Goal: Task Accomplishment & Management: Manage account settings

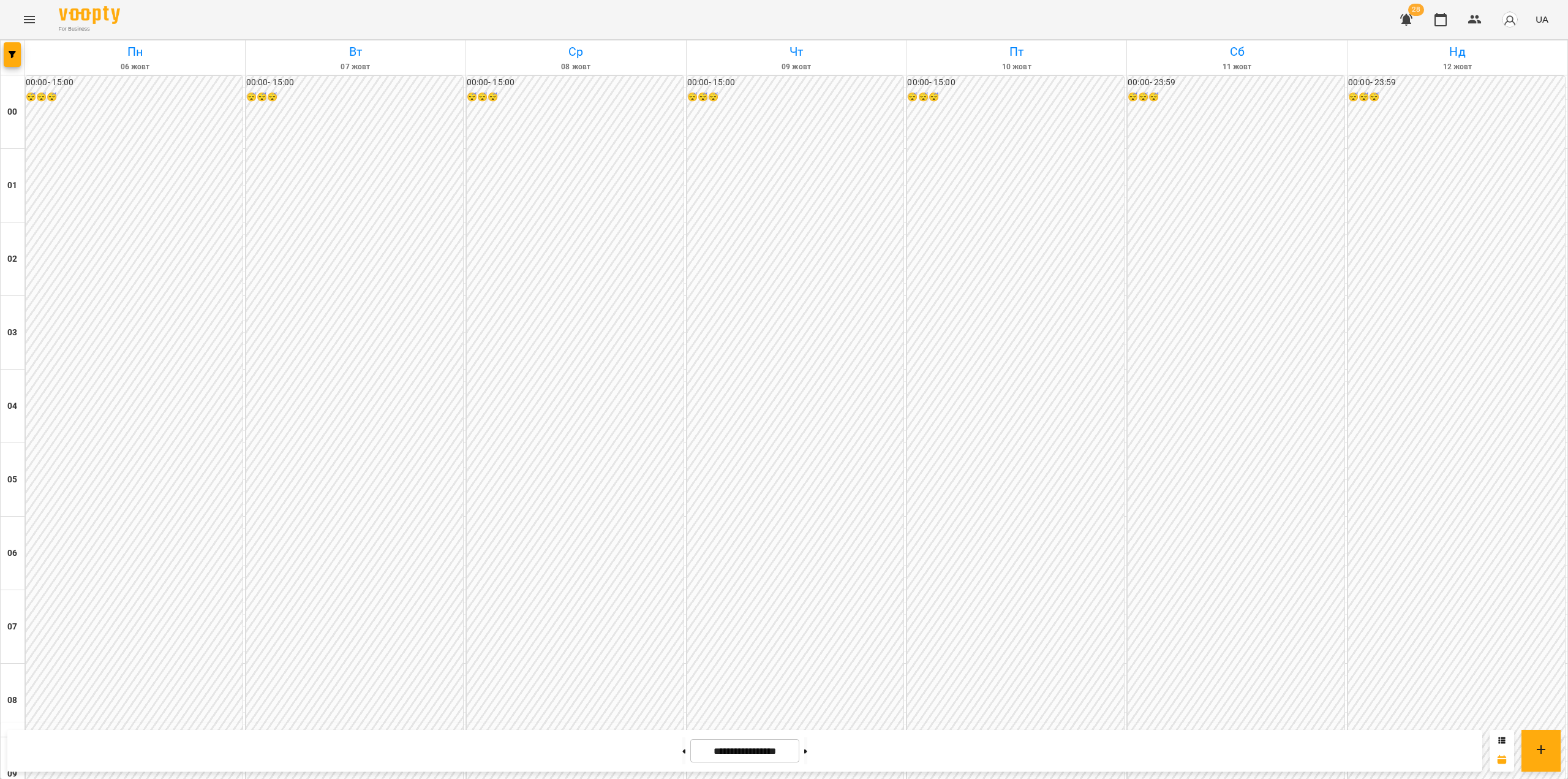
click at [31, 19] on icon "Menu" at bounding box center [29, 19] width 11 height 8
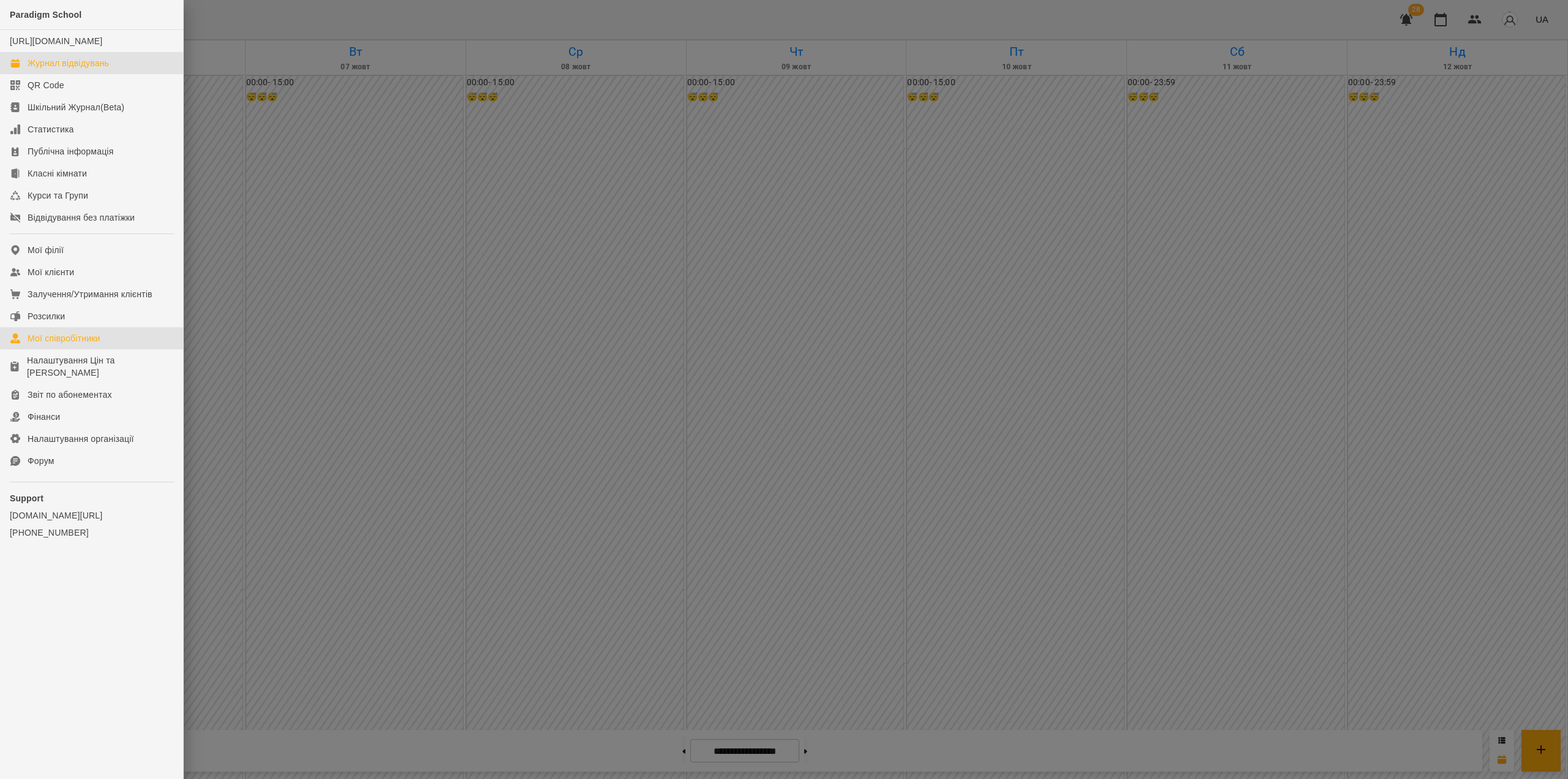
click at [89, 344] on div "Мої співробітники" at bounding box center [64, 338] width 73 height 13
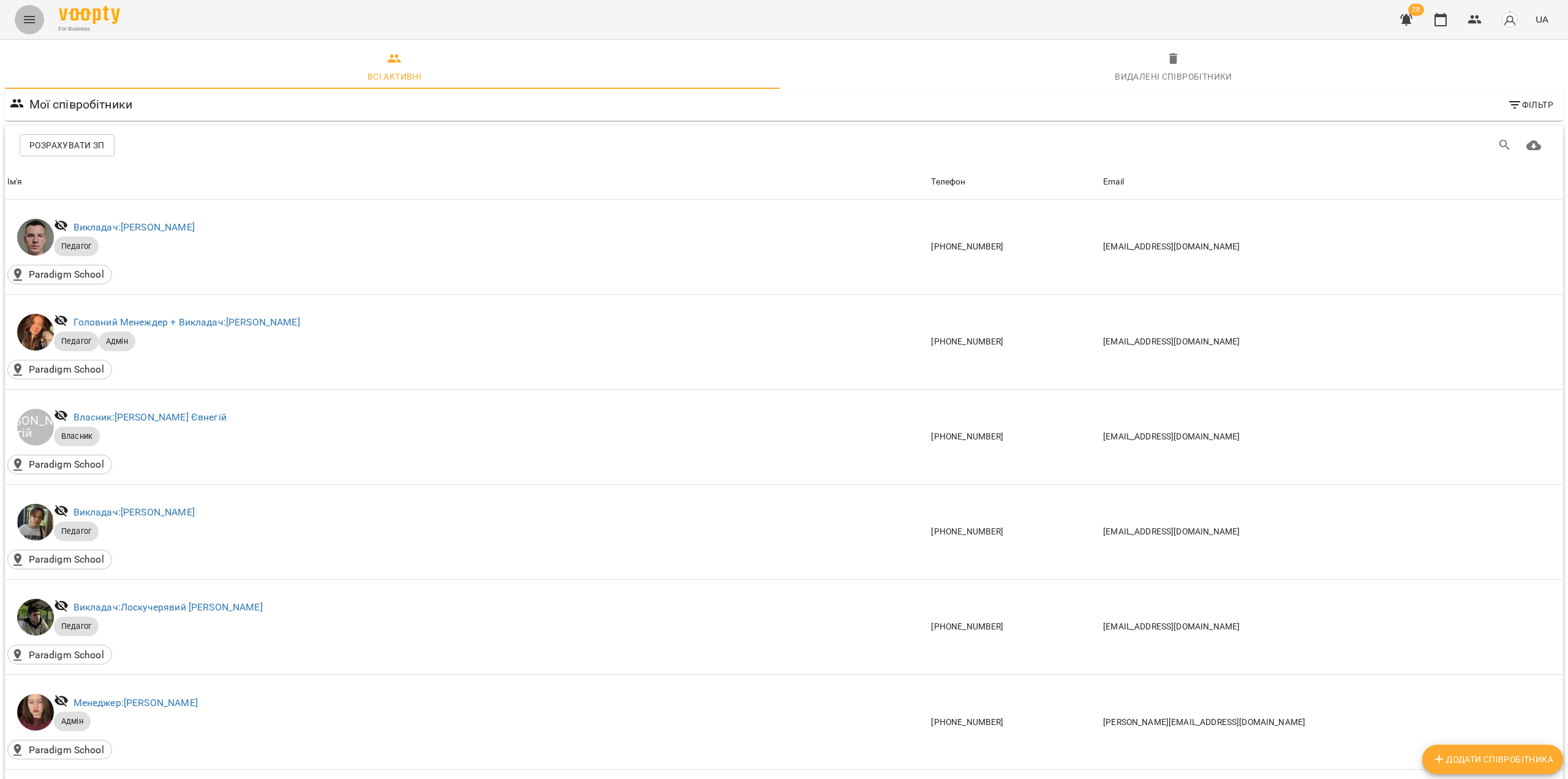
click at [34, 18] on icon "Menu" at bounding box center [29, 19] width 15 height 15
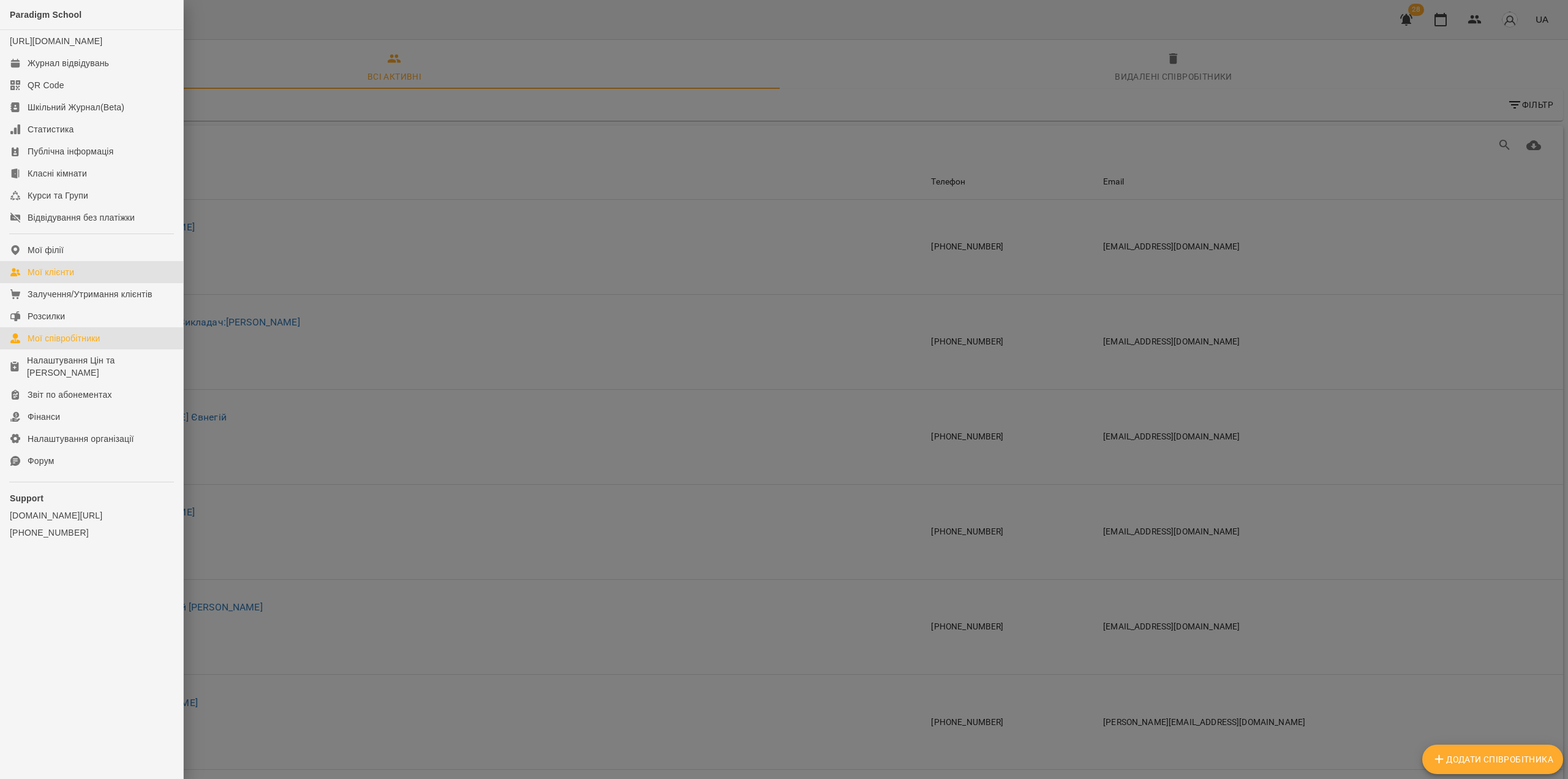
click at [74, 278] on div "Мої клієнти" at bounding box center [51, 272] width 47 height 13
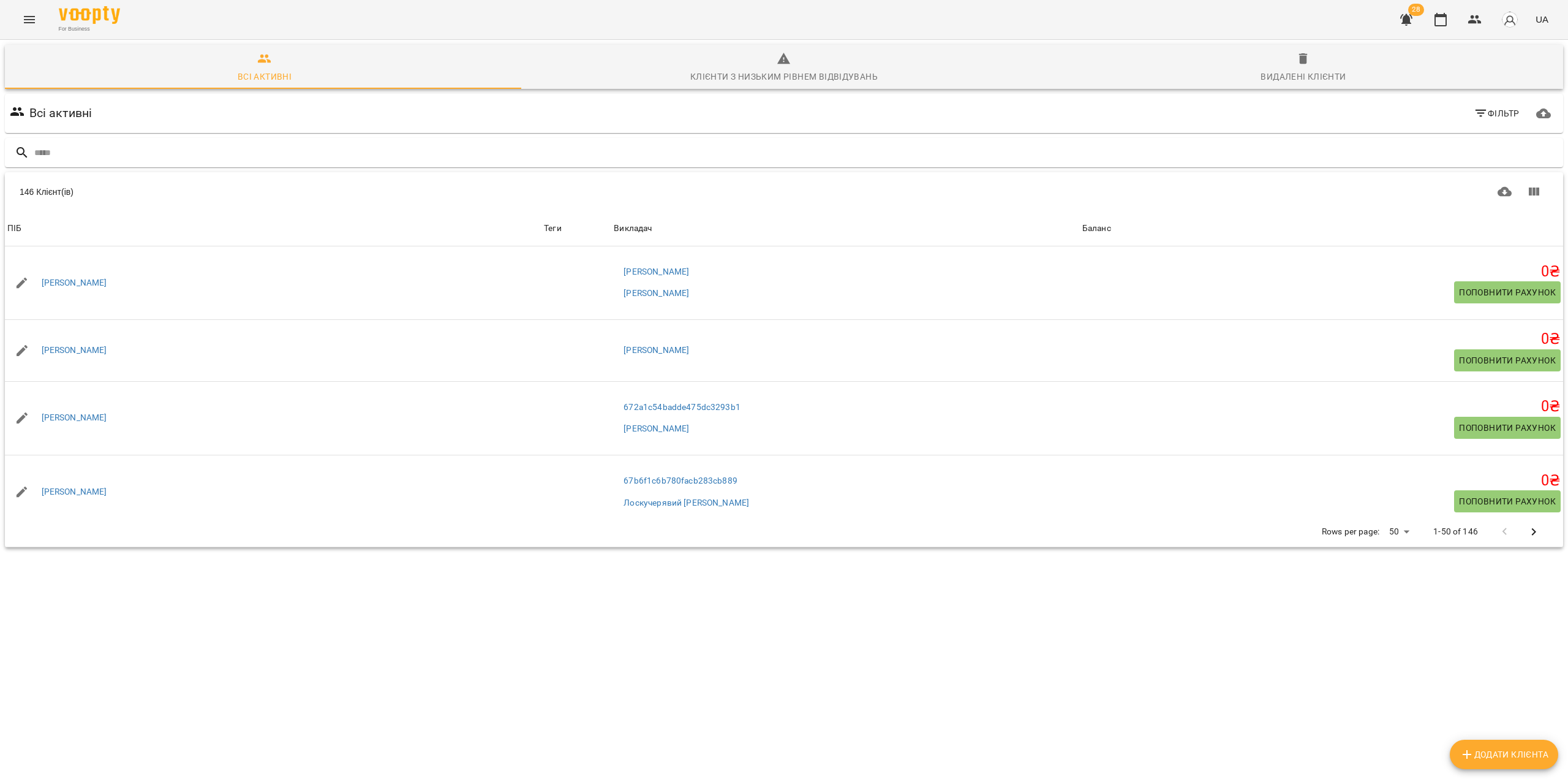
click at [1495, 116] on span "Фільтр" at bounding box center [1497, 113] width 46 height 15
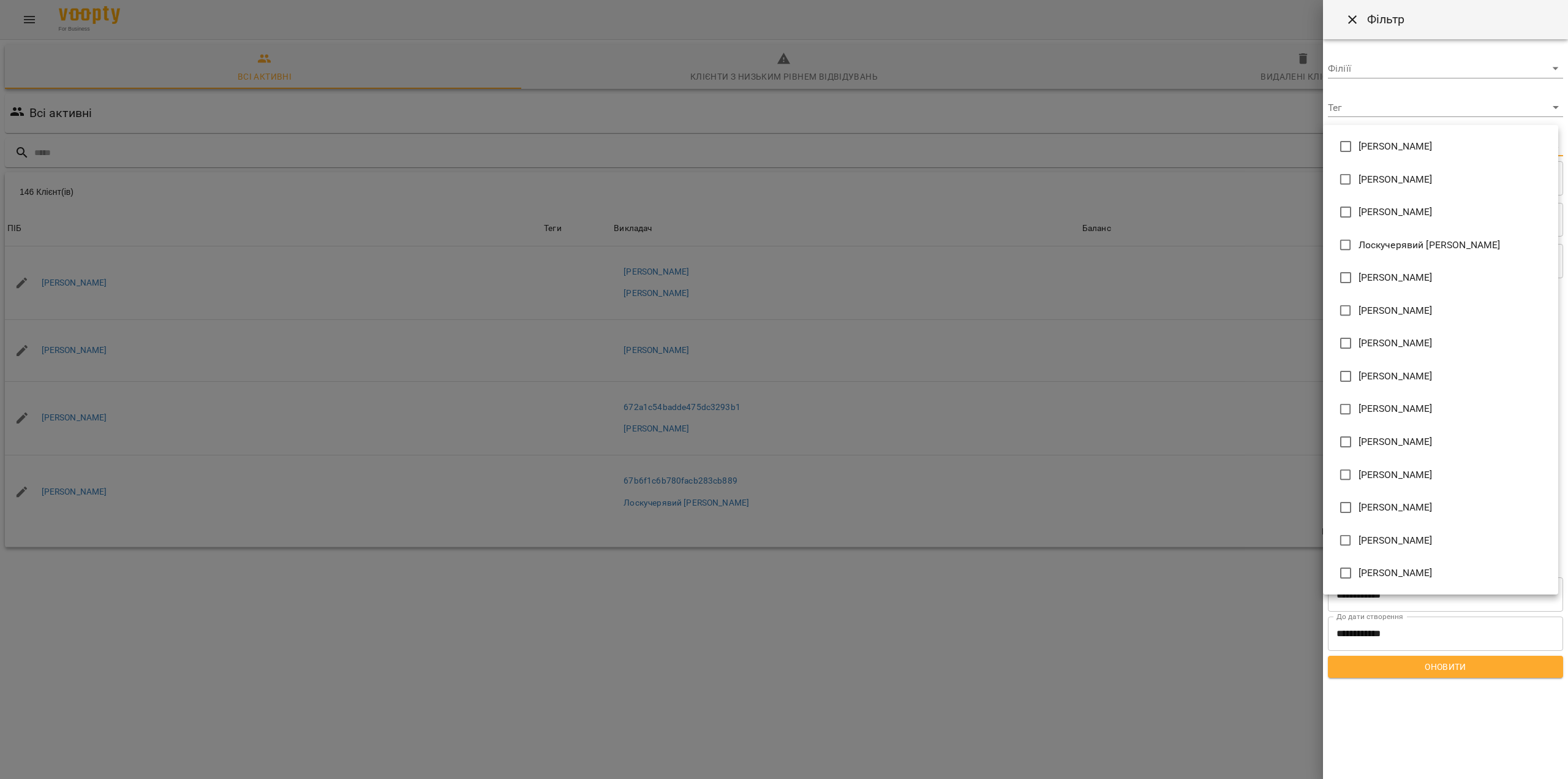
click at [1391, 143] on body "For Business 28 UA Всі активні Клієнти з низьким рівнем відвідувань Видалені кл…" at bounding box center [784, 319] width 1568 height 638
type input "**********"
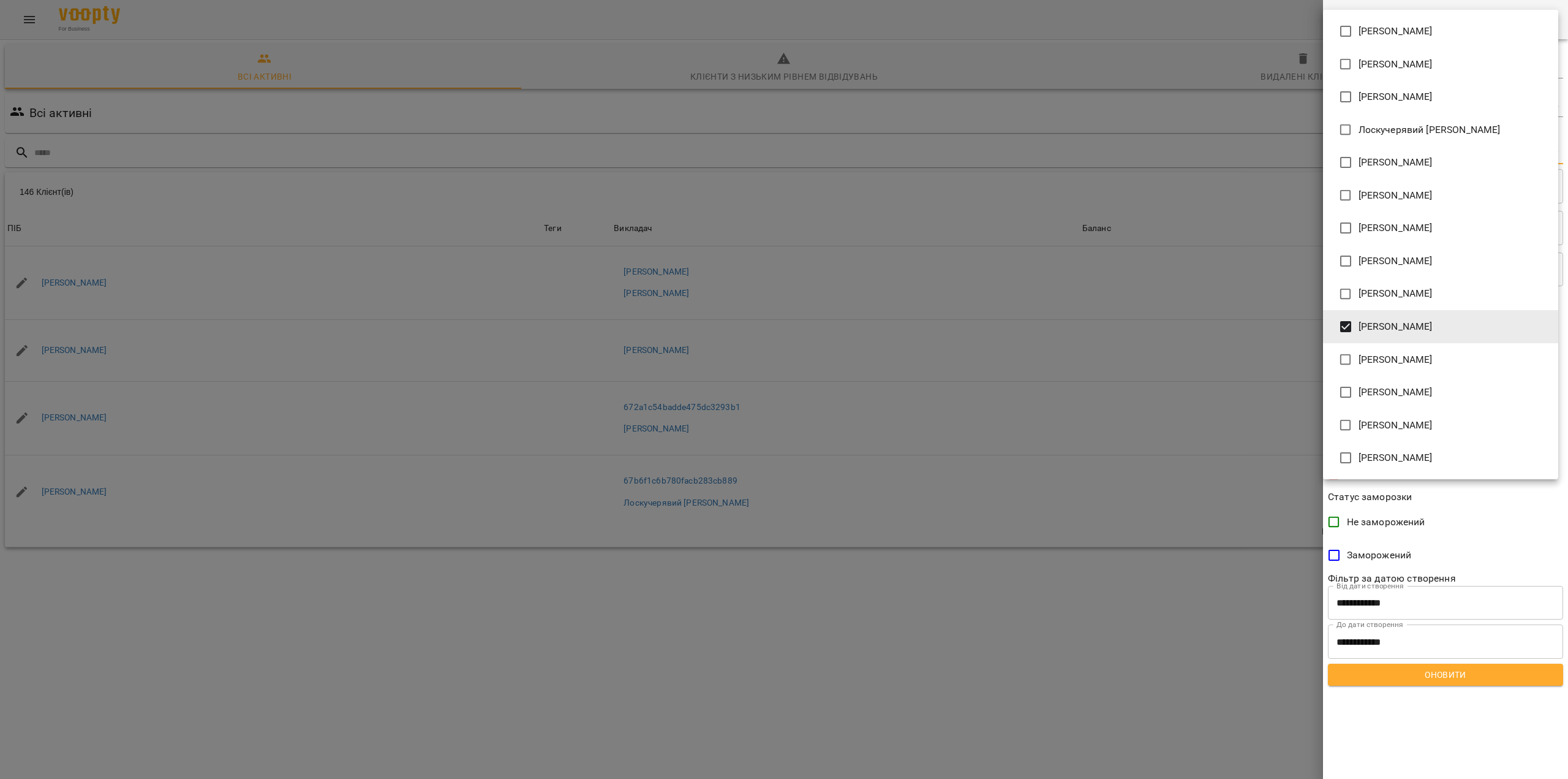
click at [1392, 737] on div at bounding box center [784, 390] width 1568 height 779
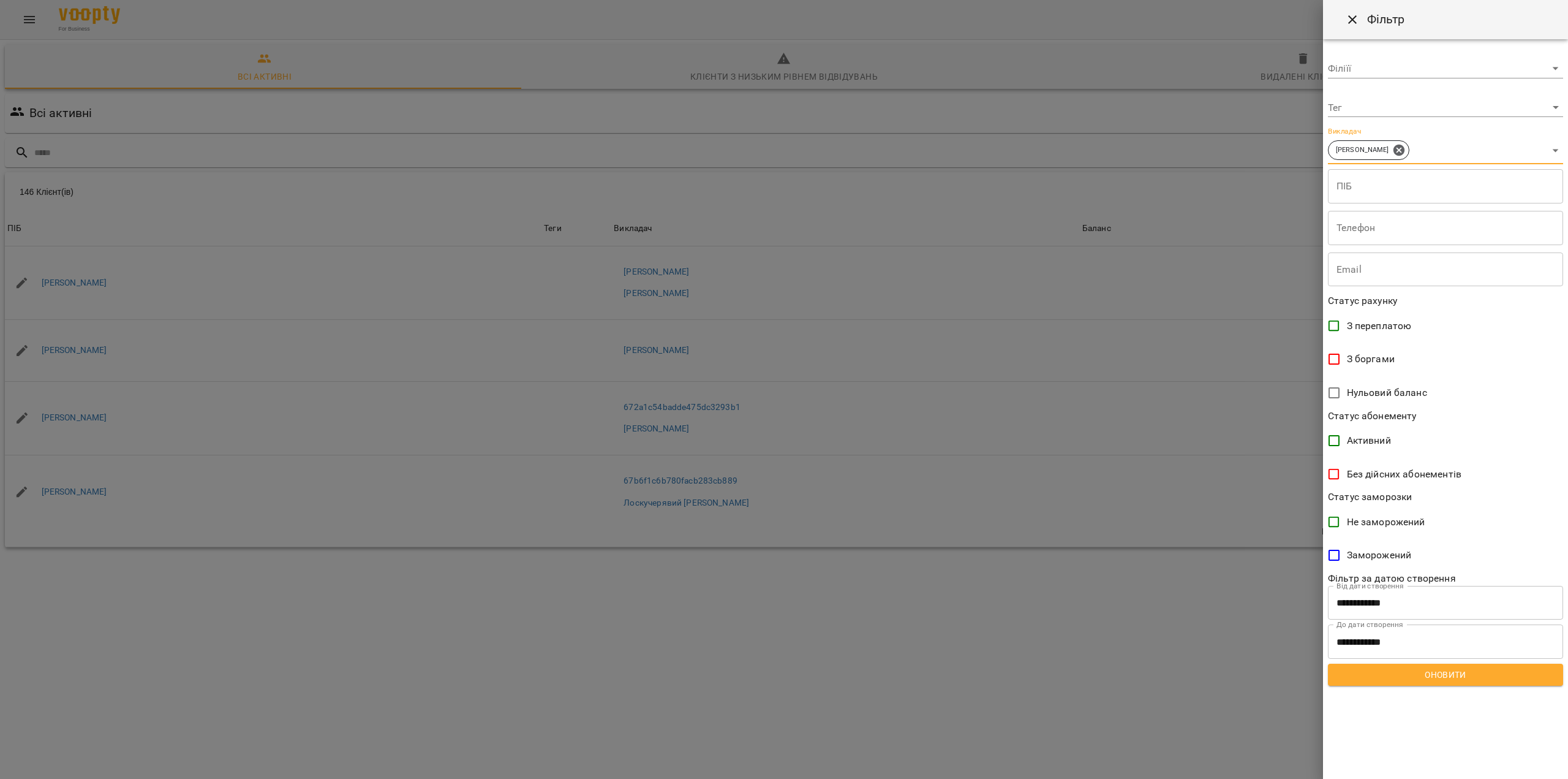
click at [1421, 668] on span "Оновити" at bounding box center [1446, 674] width 216 height 15
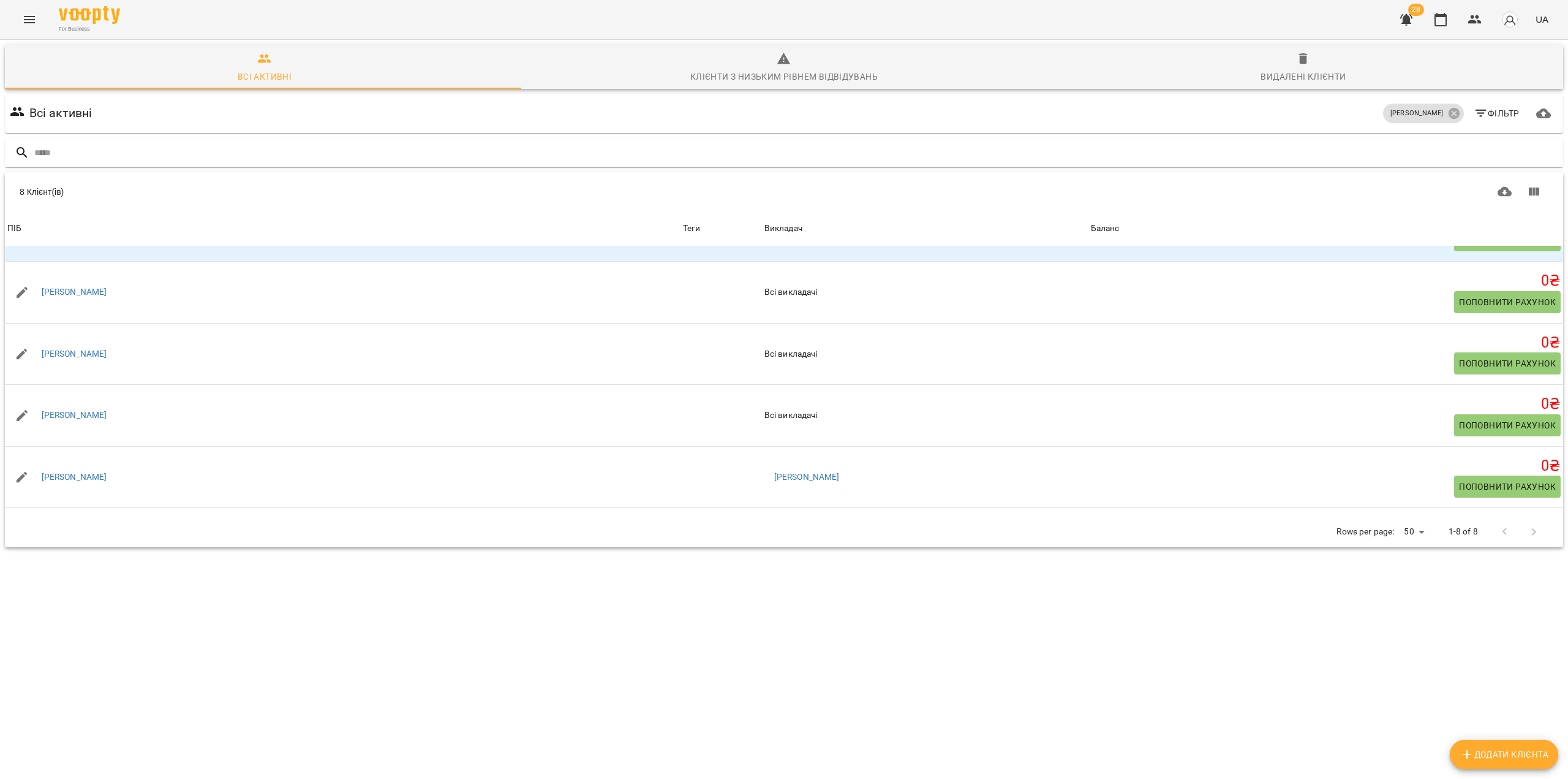
scroll to position [222, 0]
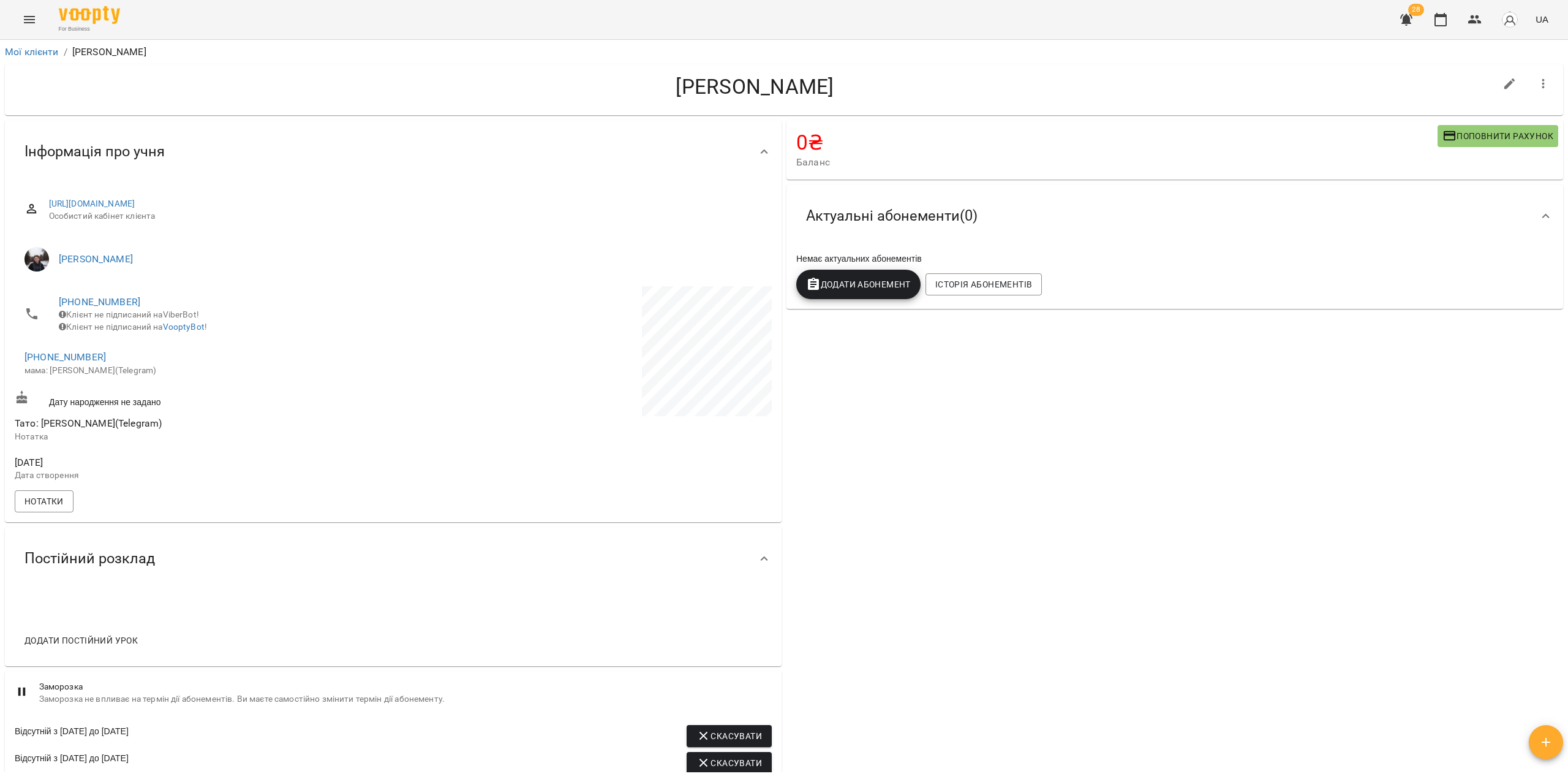
click at [1503, 83] on icon "button" at bounding box center [1510, 83] width 15 height 15
select select "**"
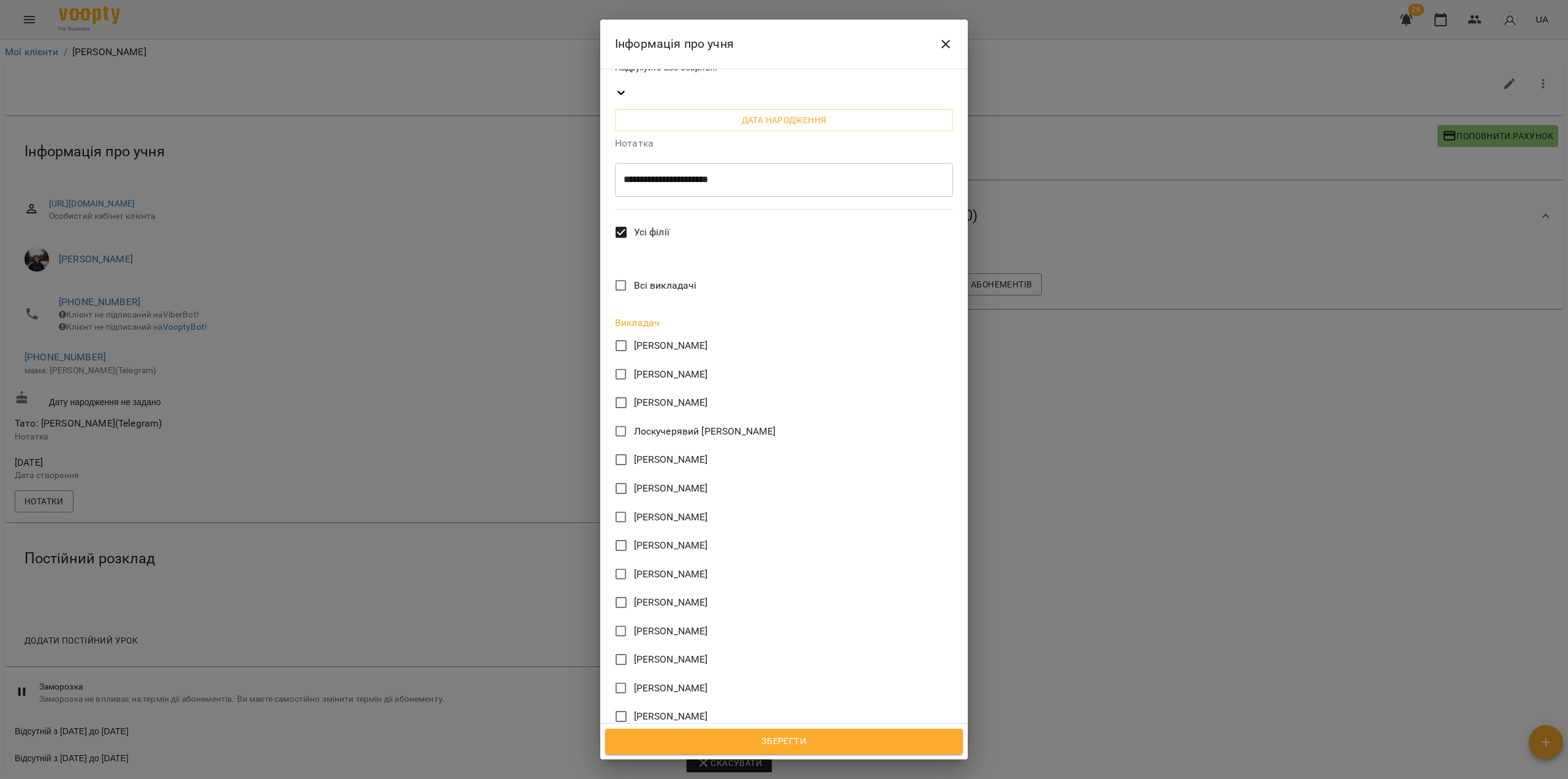
scroll to position [481, 0]
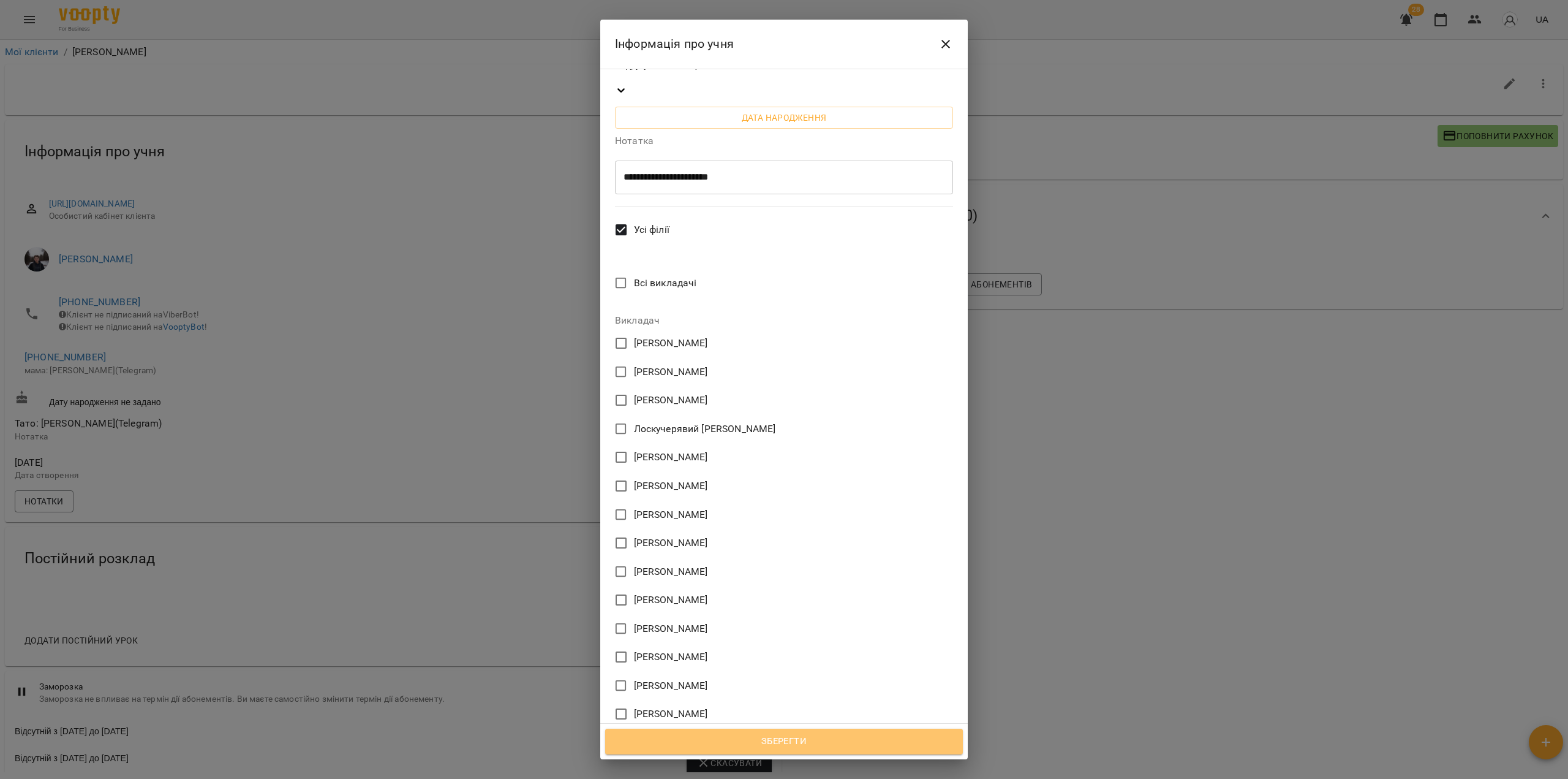
click at [784, 741] on span "Зберегти" at bounding box center [784, 741] width 331 height 16
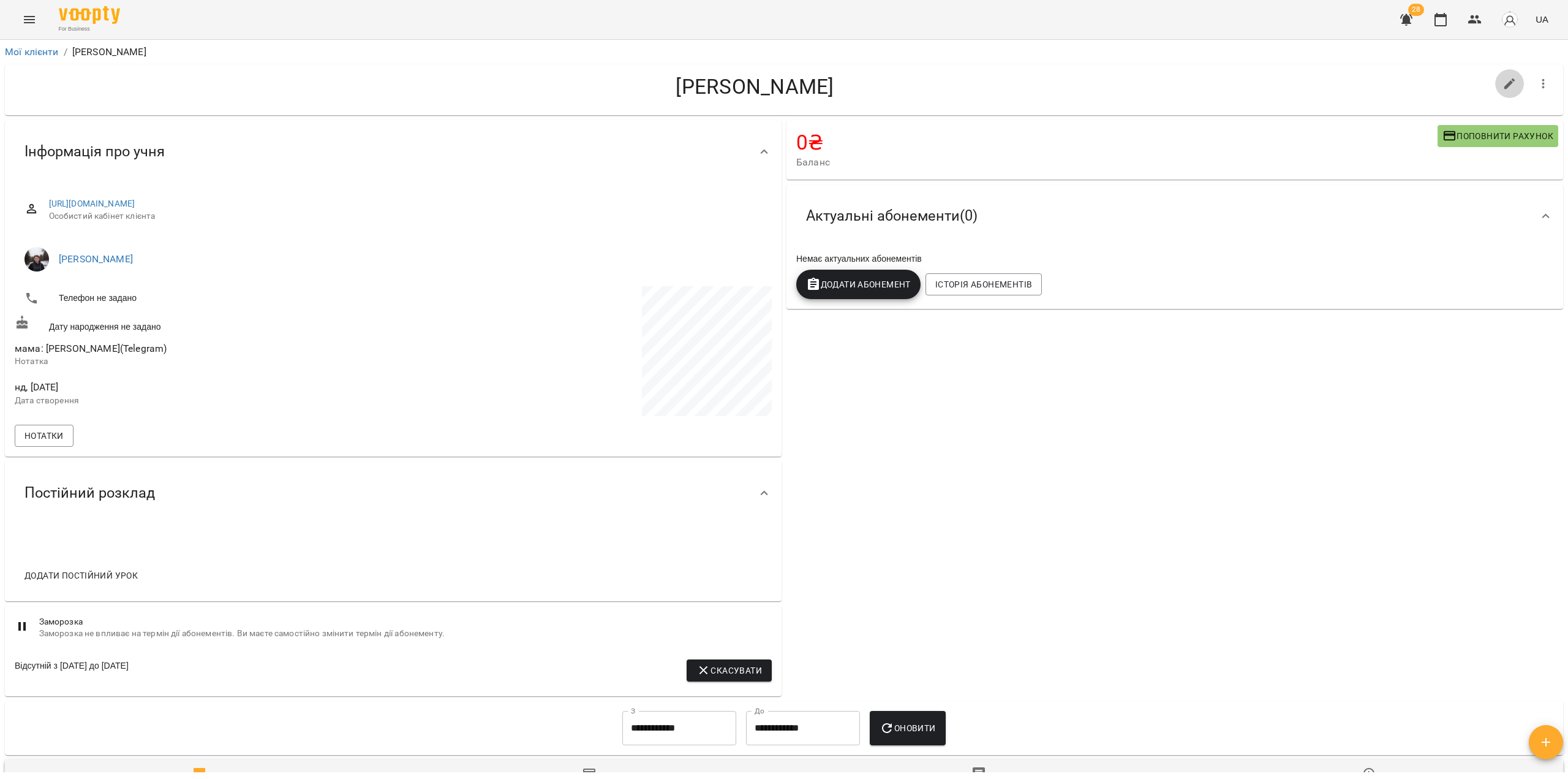
click at [1495, 81] on button "button" at bounding box center [1510, 84] width 29 height 29
select select "**"
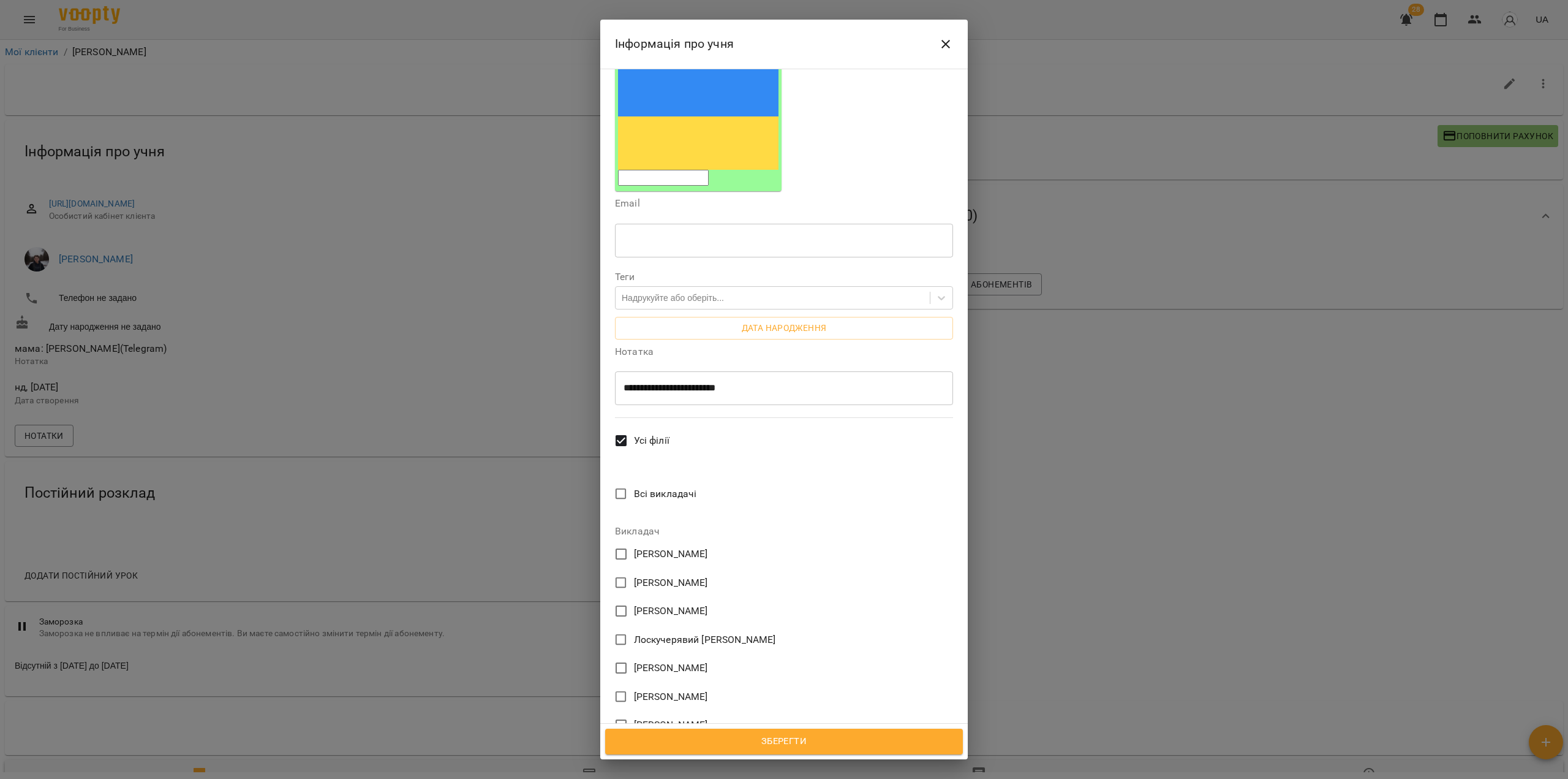
scroll to position [306, 0]
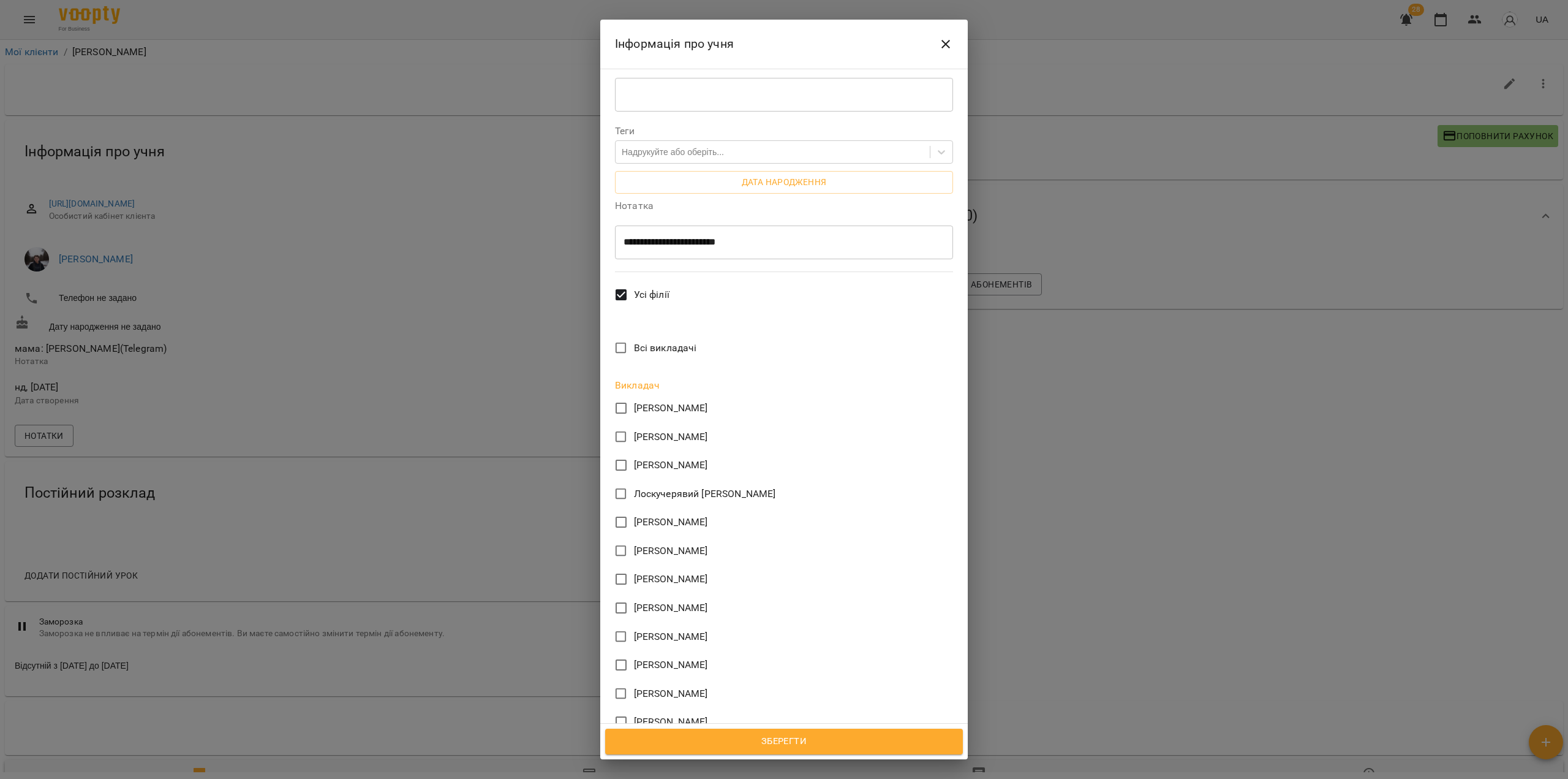
click at [807, 739] on span "Зберегти" at bounding box center [784, 741] width 331 height 16
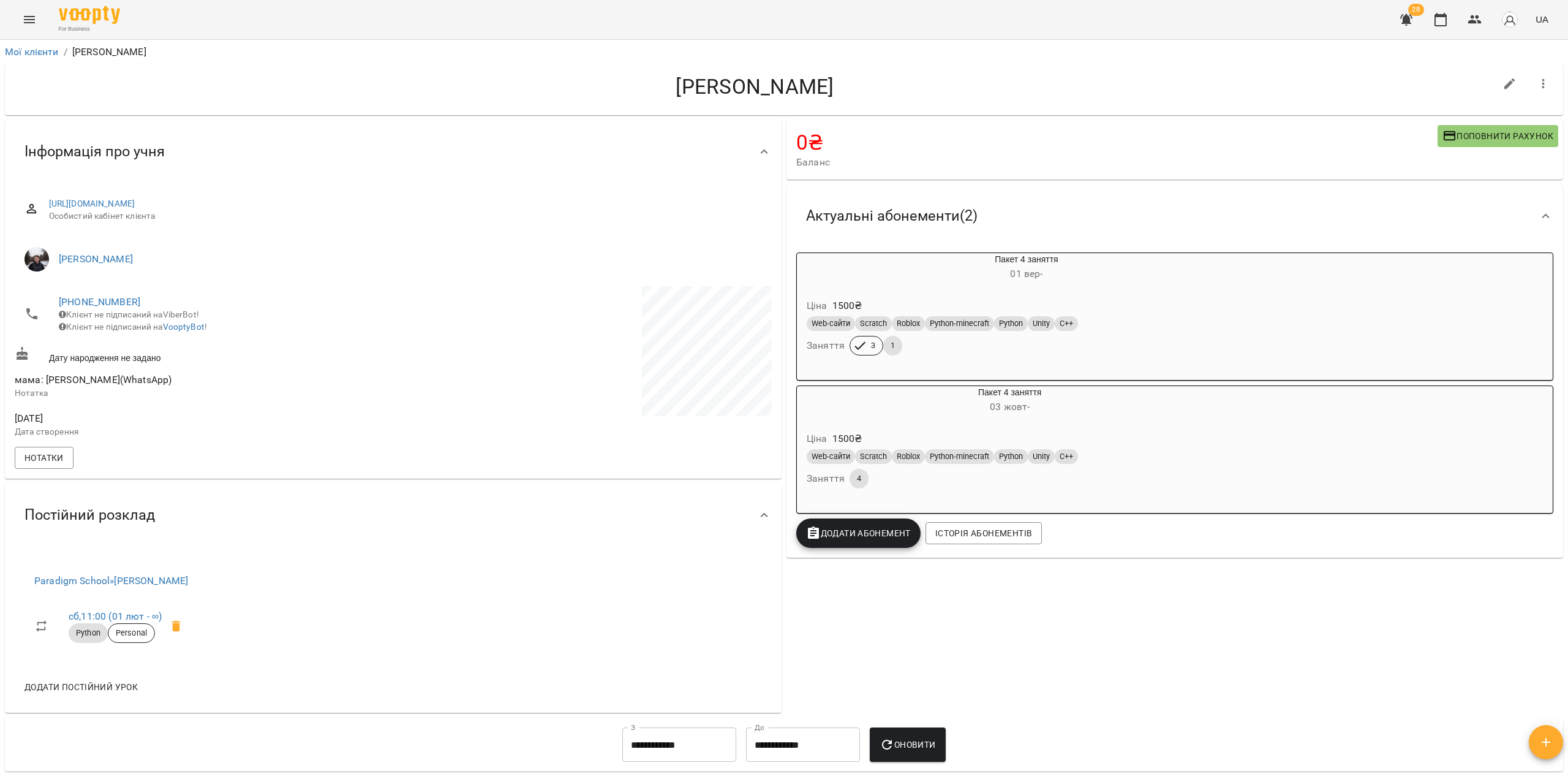
click at [1503, 88] on icon "button" at bounding box center [1510, 83] width 15 height 15
select select "**"
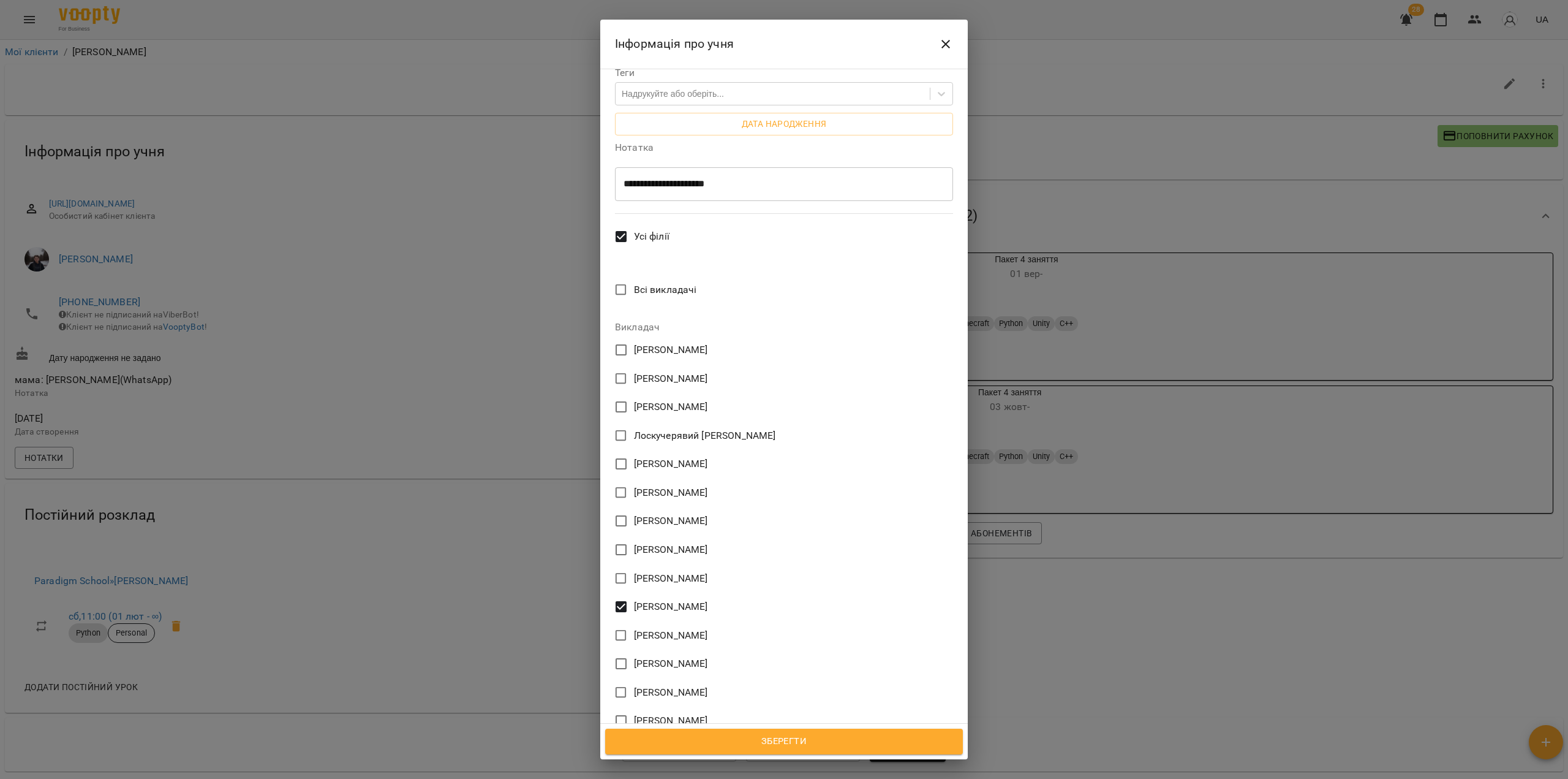
scroll to position [389, 0]
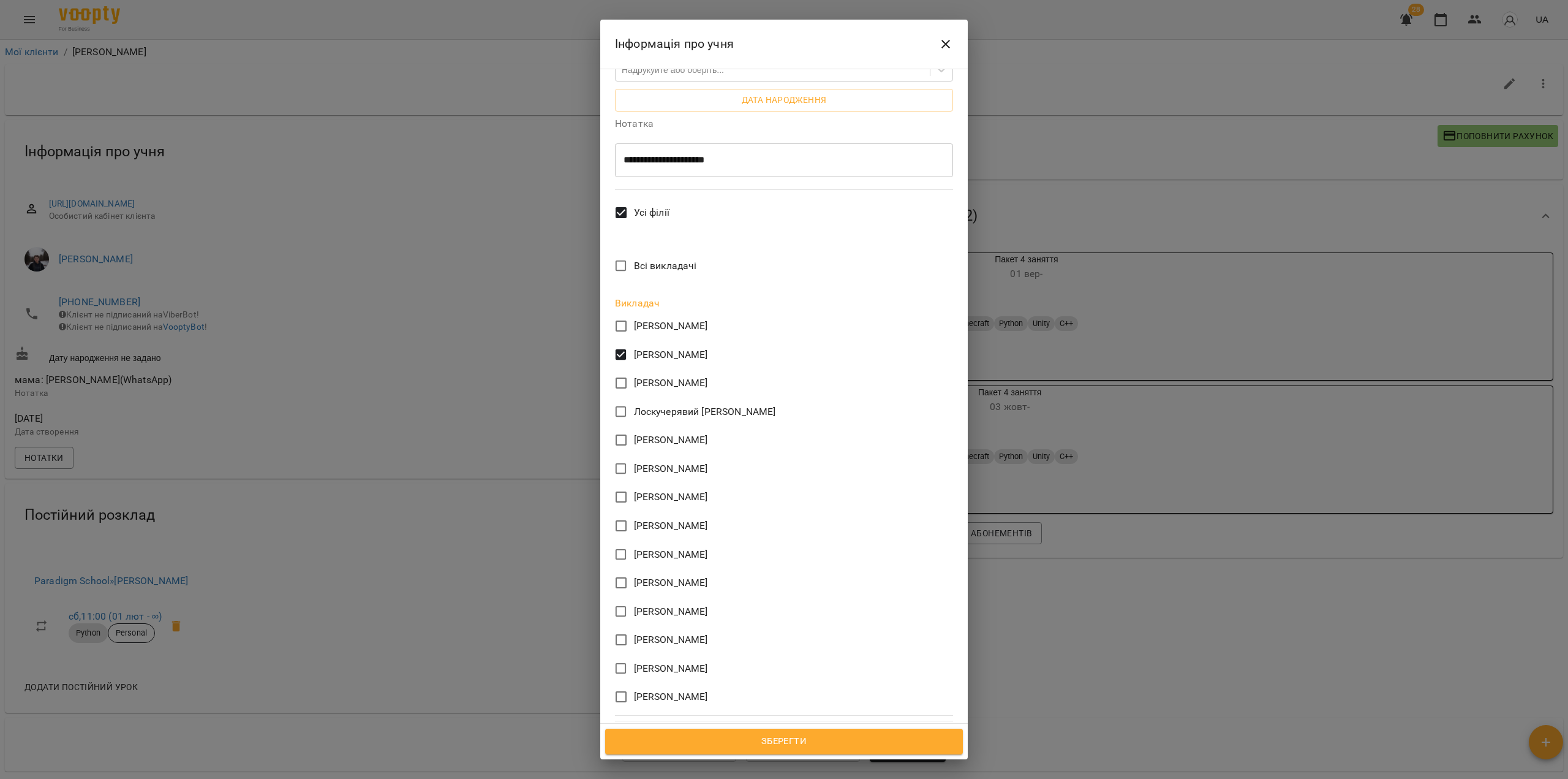
click at [805, 736] on span "Зберегти" at bounding box center [784, 741] width 331 height 16
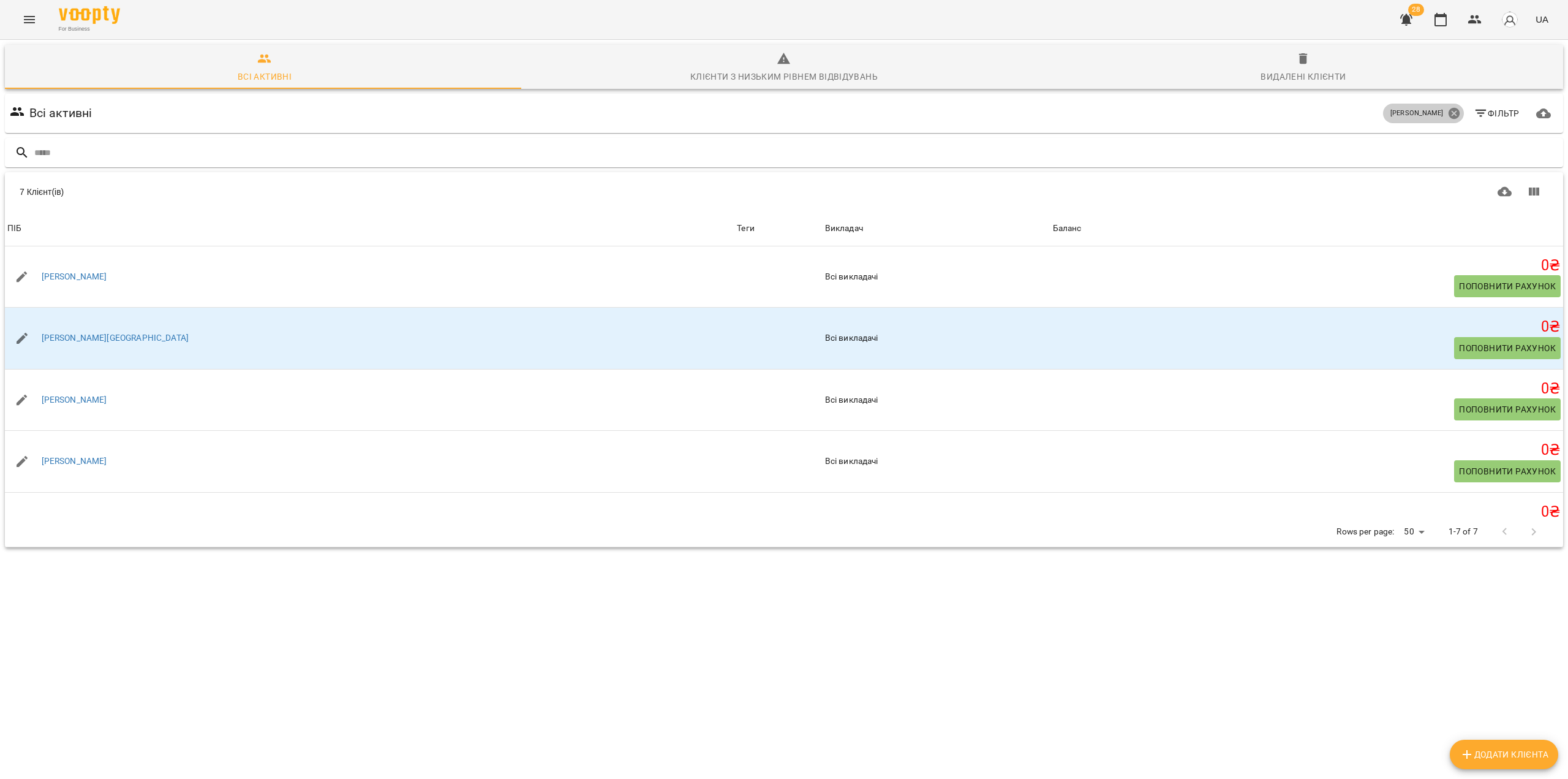
click at [1448, 111] on icon at bounding box center [1454, 113] width 11 height 11
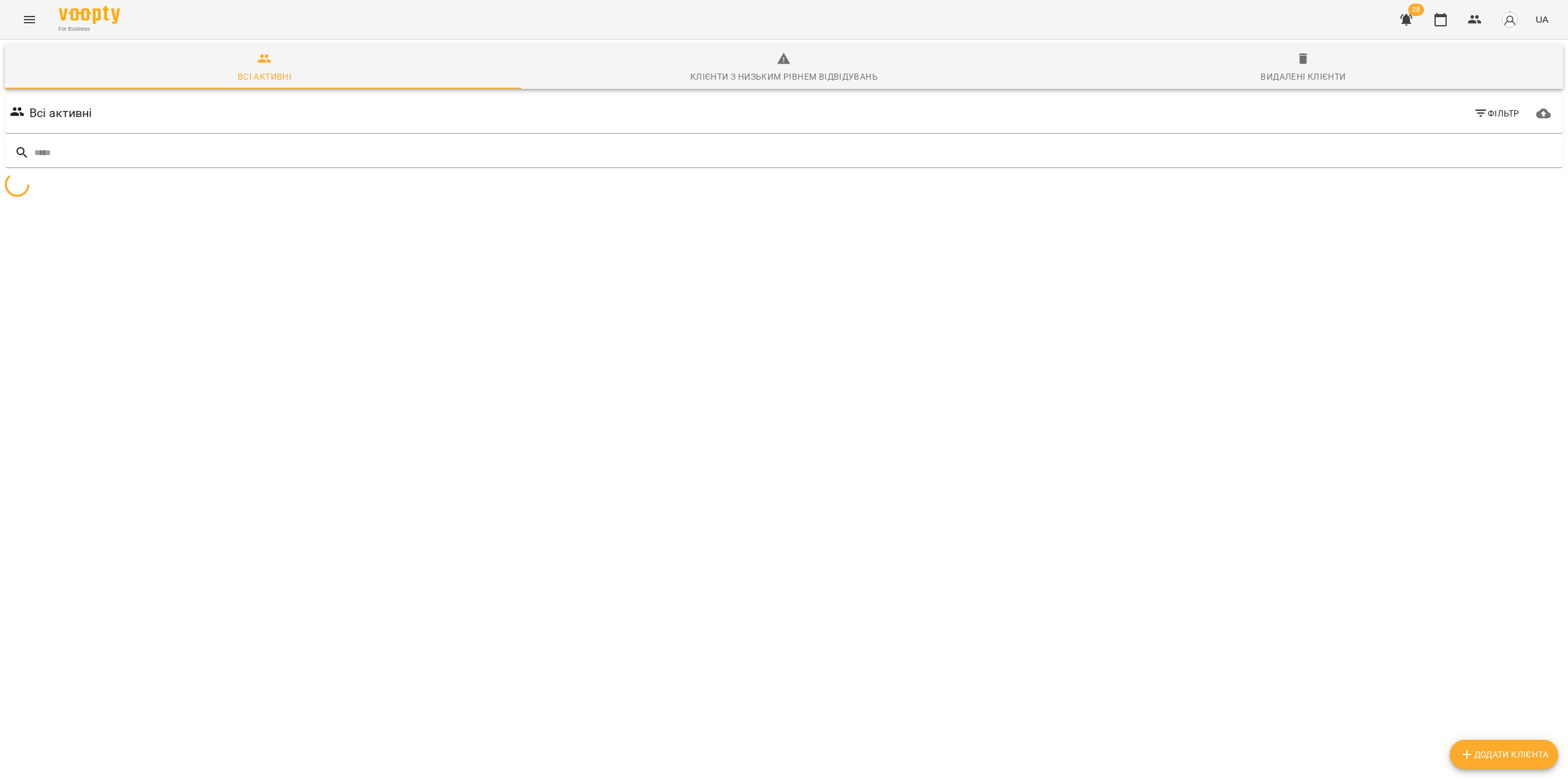
click at [1487, 111] on span "Фільтр" at bounding box center [1497, 113] width 46 height 15
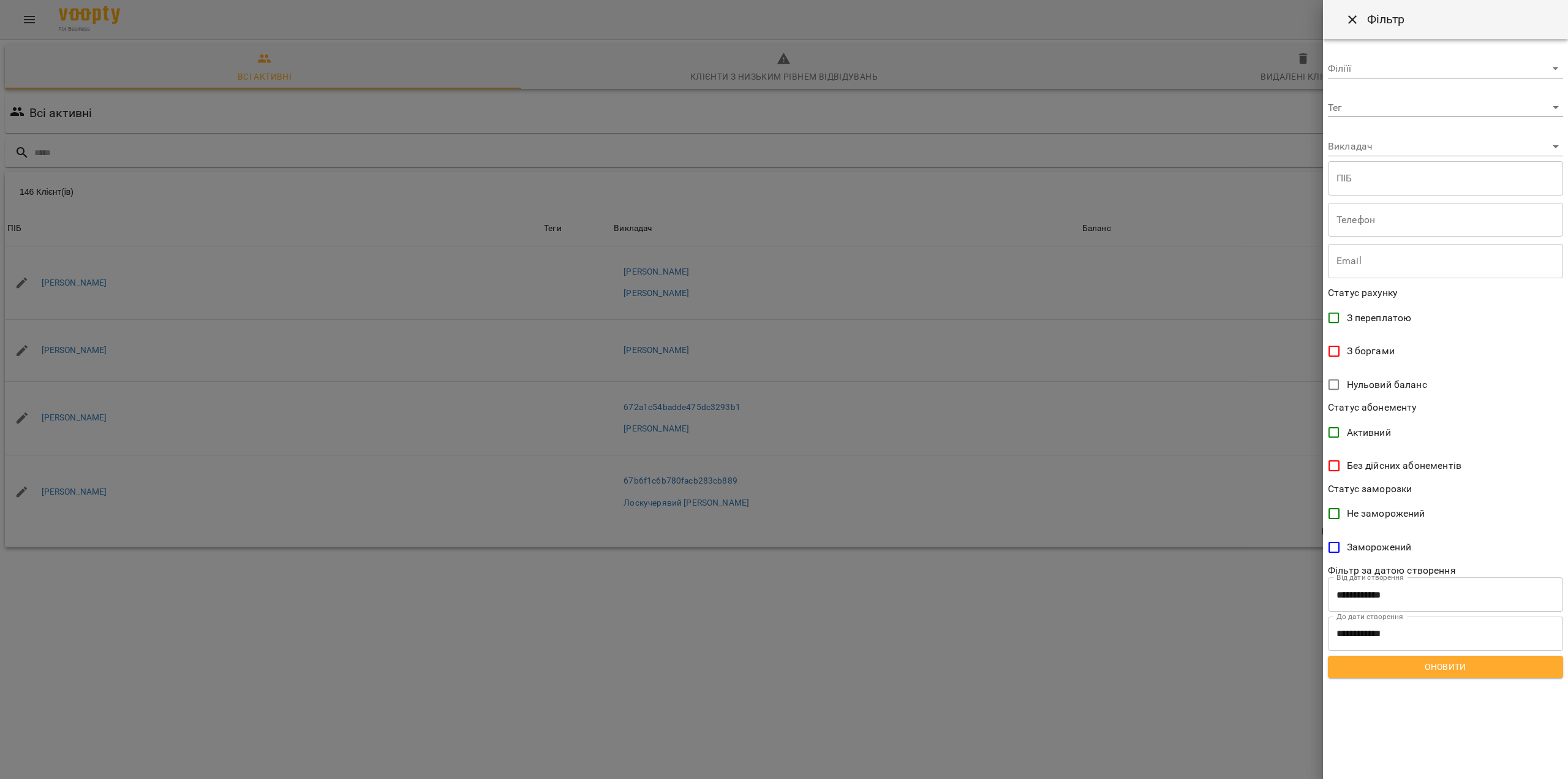
click at [1379, 138] on body "For Business 28 UA Всі активні Клієнти з низьким рівнем відвідувань Видалені кл…" at bounding box center [784, 319] width 1568 height 638
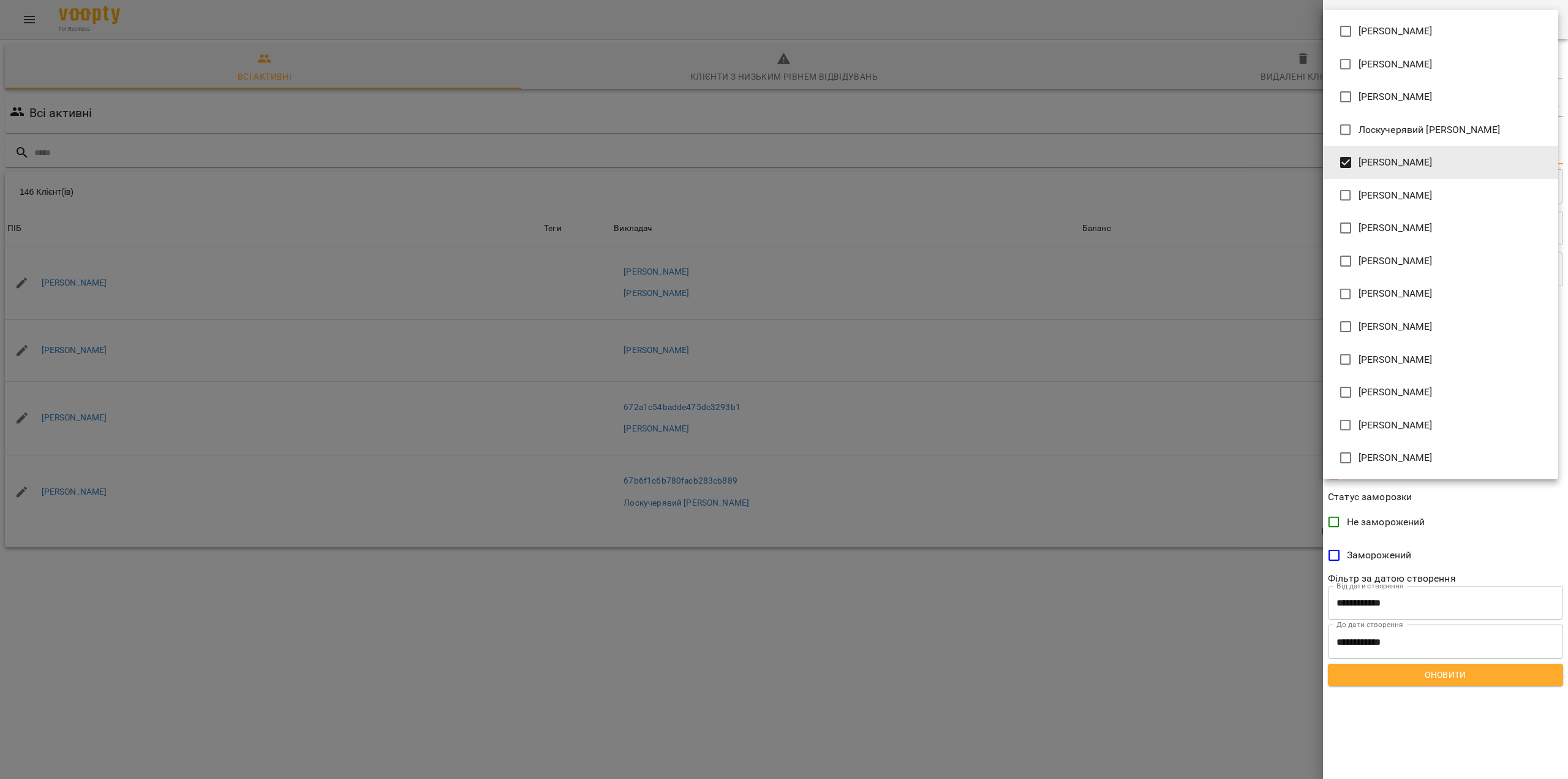
type input "**********"
click at [1411, 676] on div at bounding box center [784, 390] width 1568 height 779
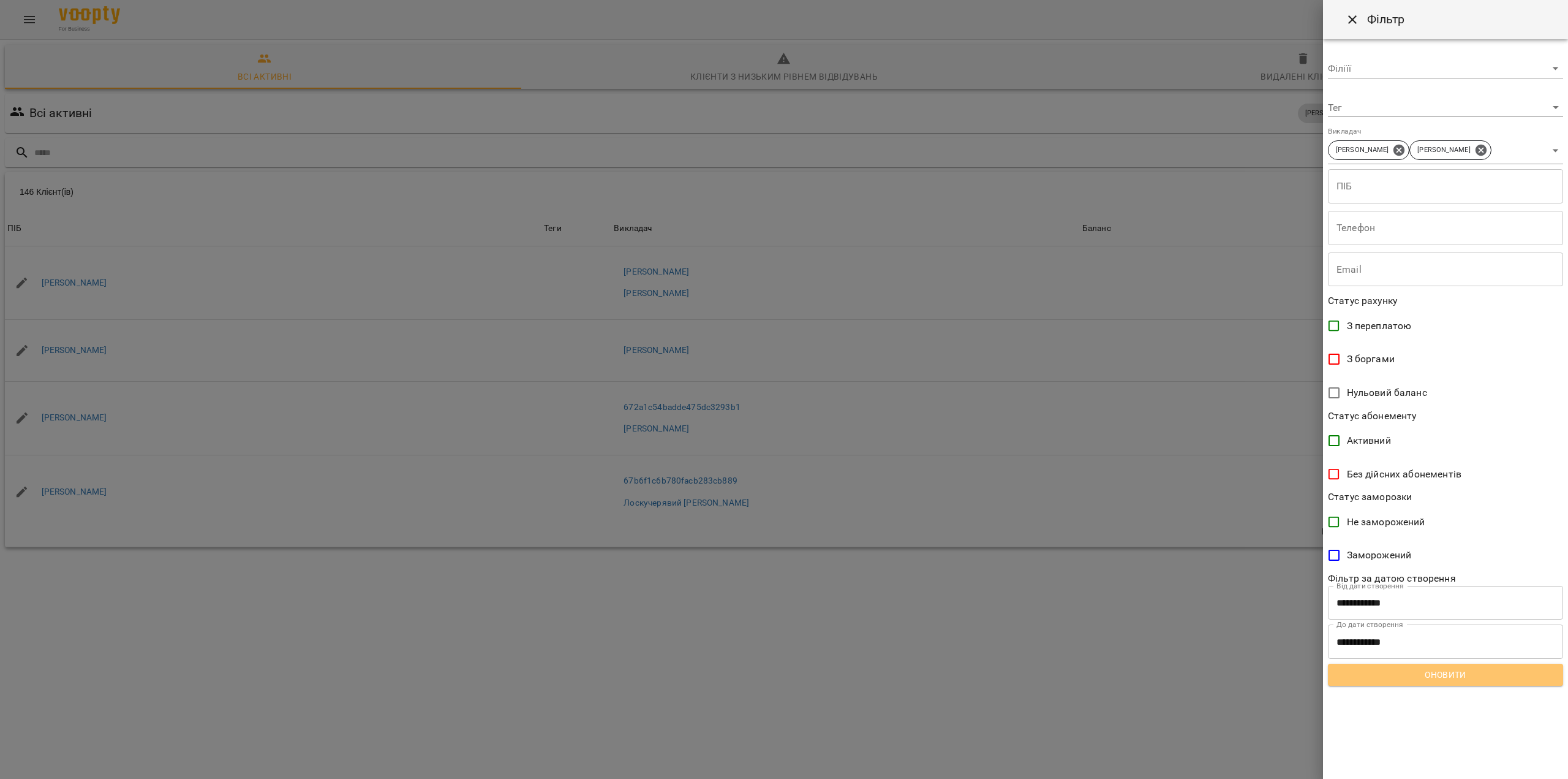
click at [1419, 677] on span "Оновити" at bounding box center [1446, 674] width 216 height 15
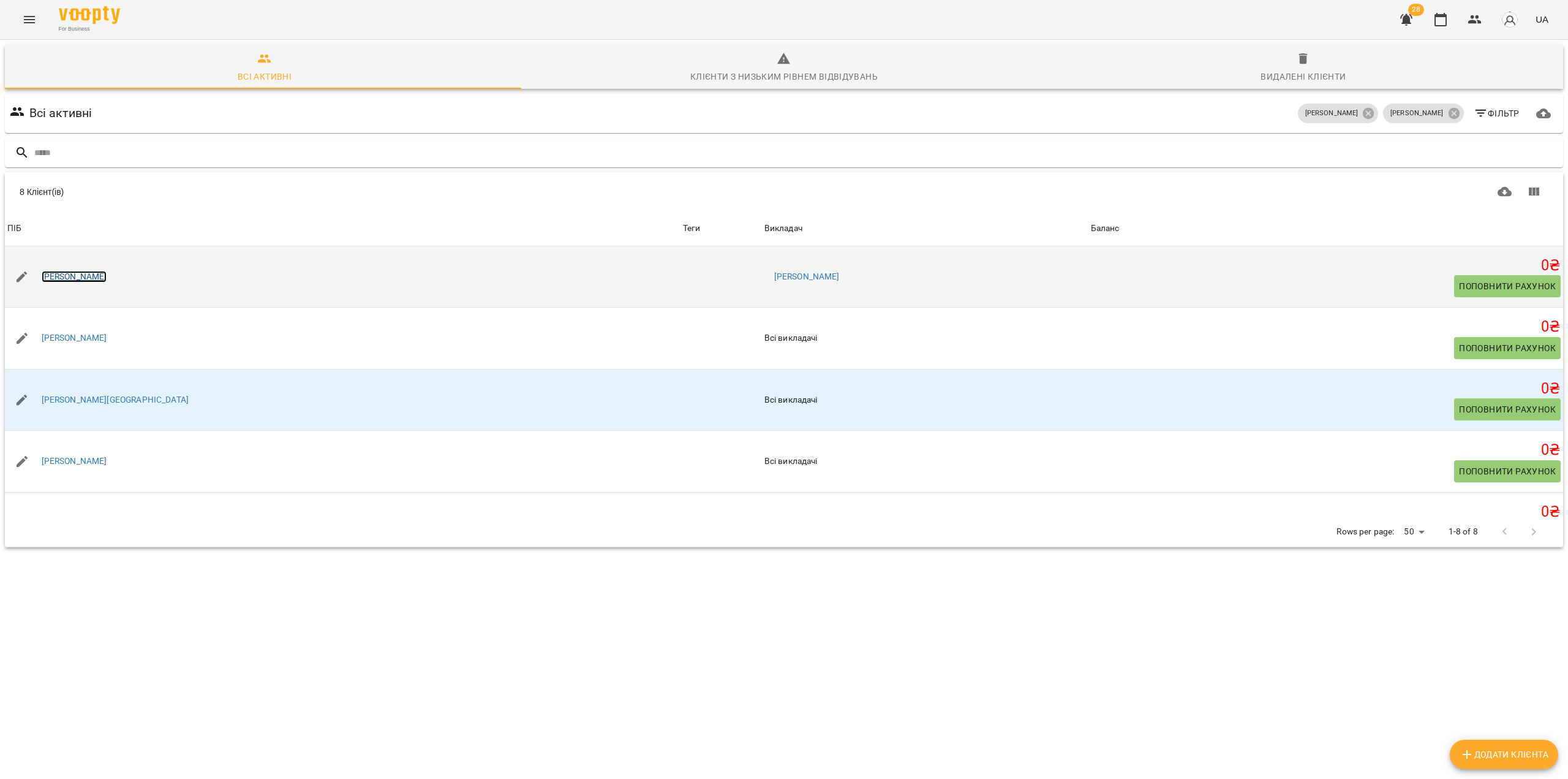
click at [81, 275] on link "Іван Форманчук" at bounding box center [74, 277] width 65 height 13
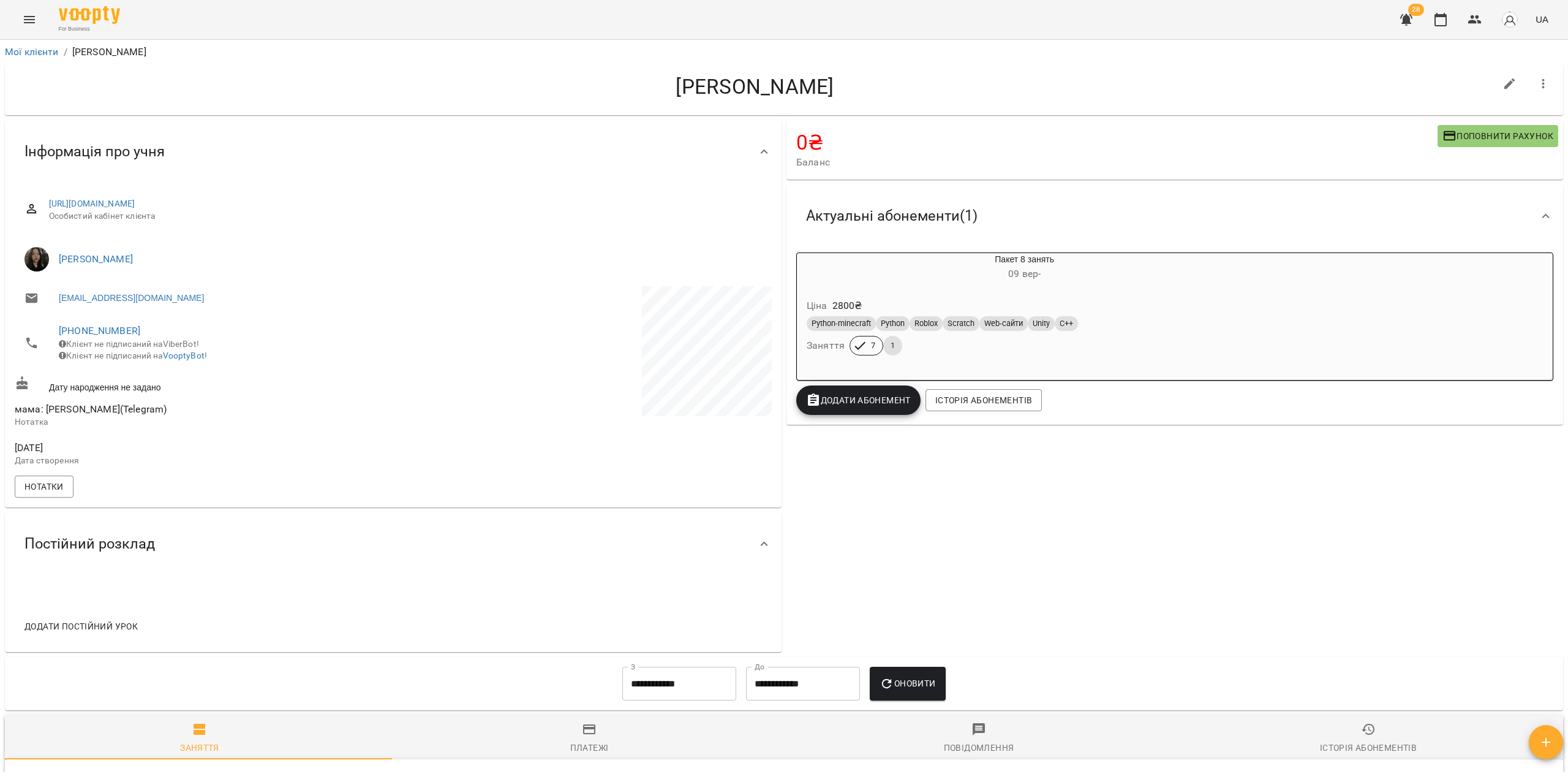
click at [1505, 84] on icon "button" at bounding box center [1510, 83] width 15 height 15
select select "**"
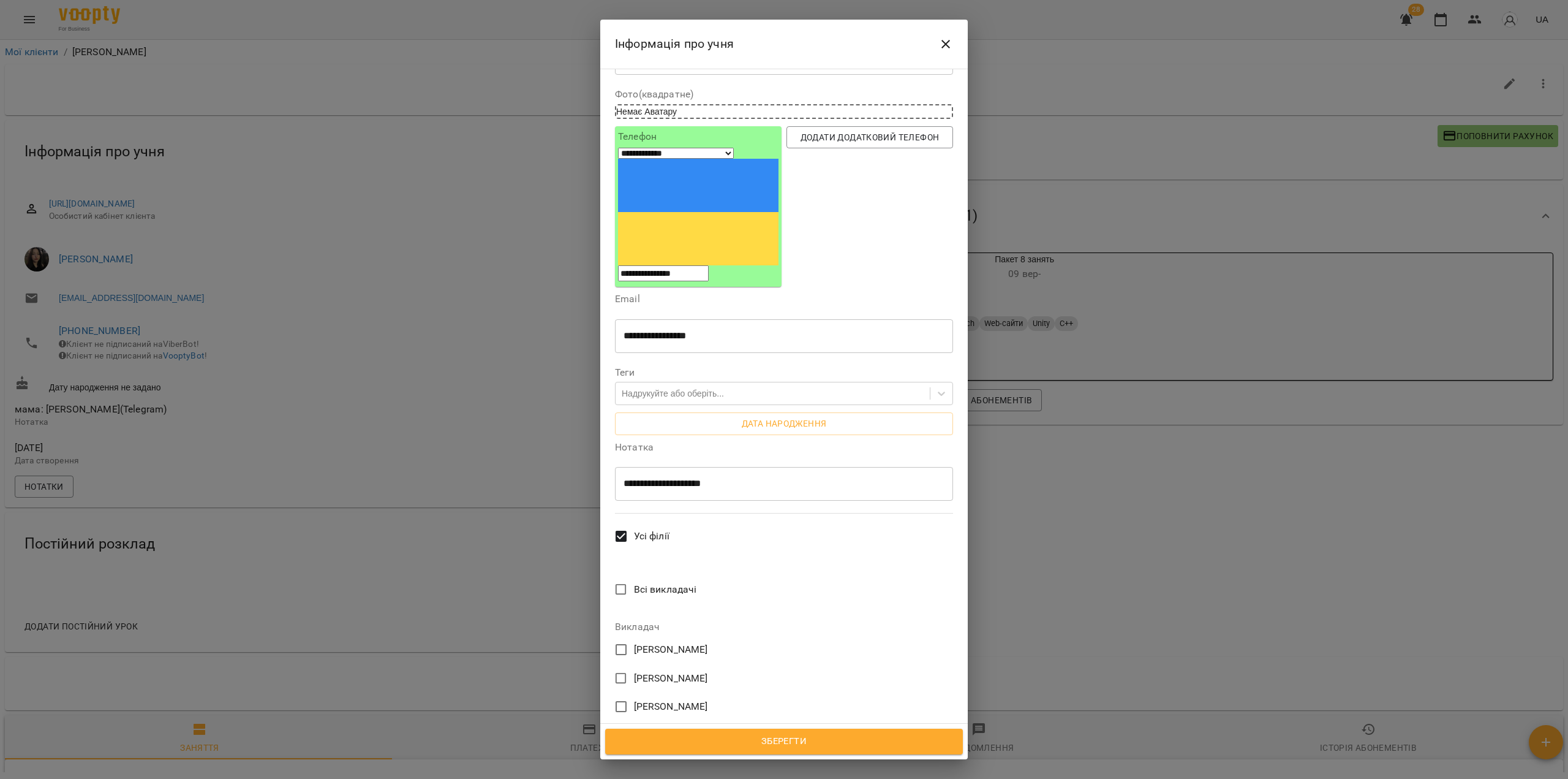
scroll to position [368, 0]
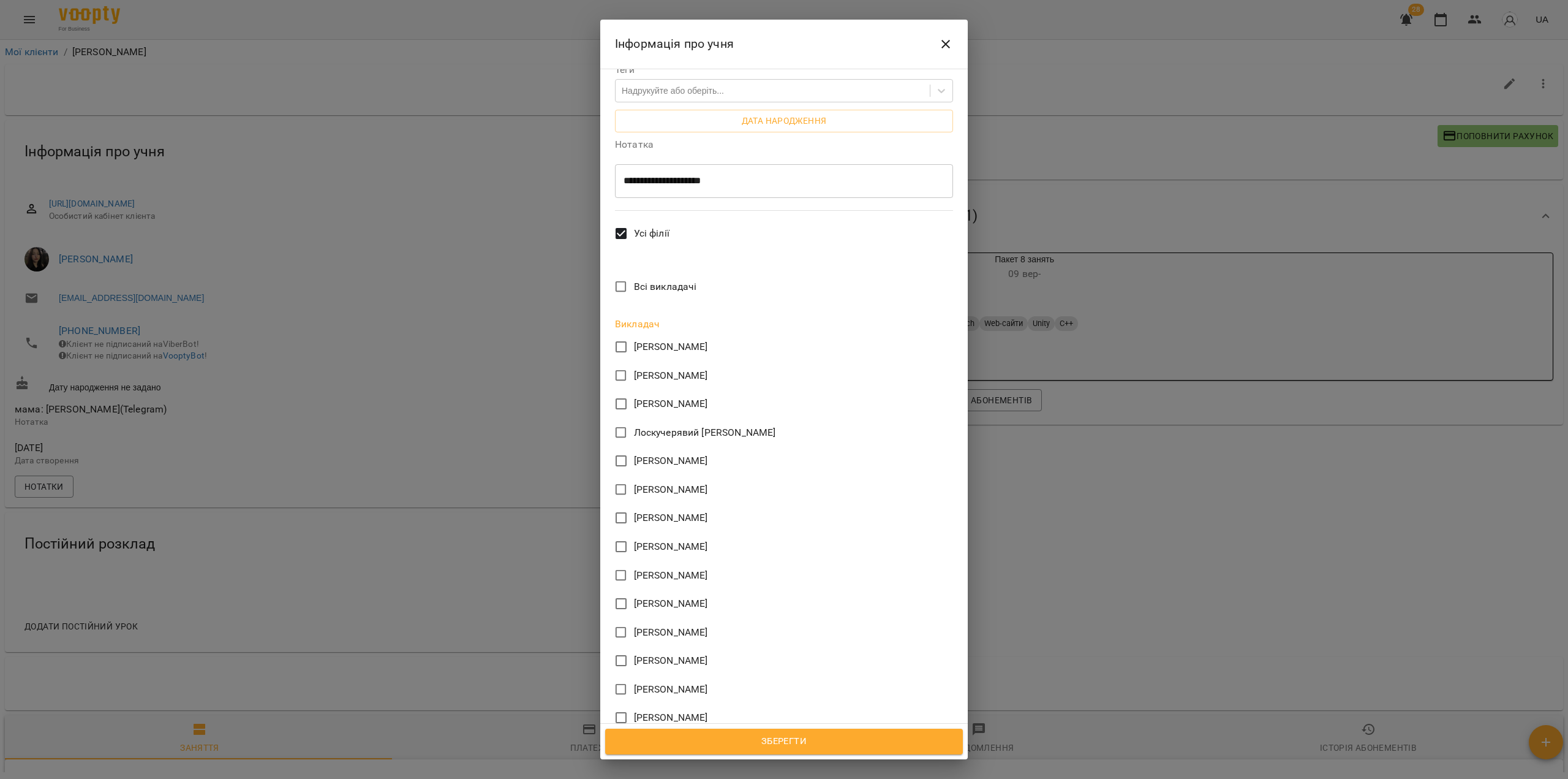
click at [770, 746] on span "Зберегти" at bounding box center [784, 741] width 331 height 16
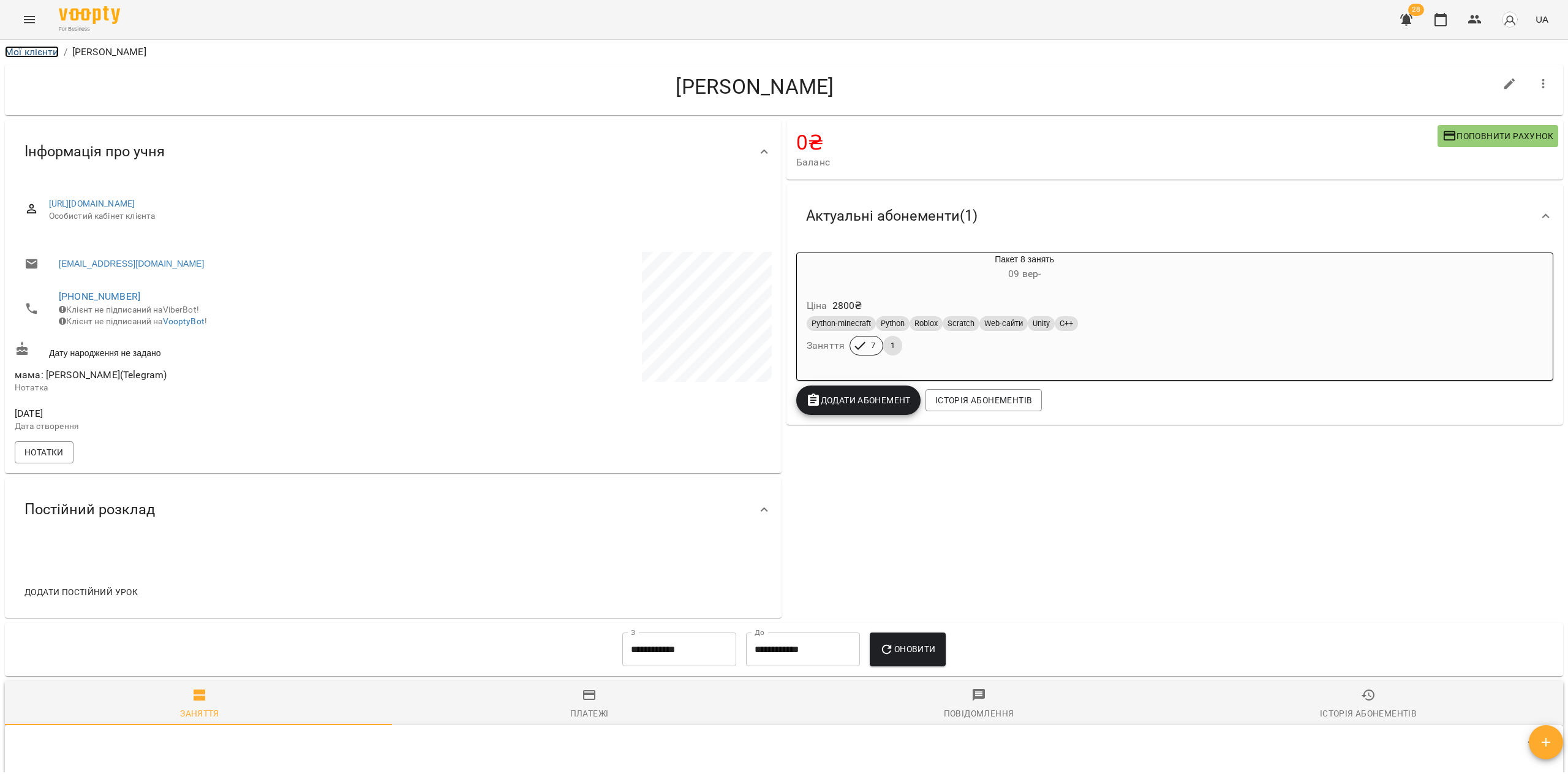
click at [31, 50] on link "Мої клієнти" at bounding box center [32, 51] width 54 height 12
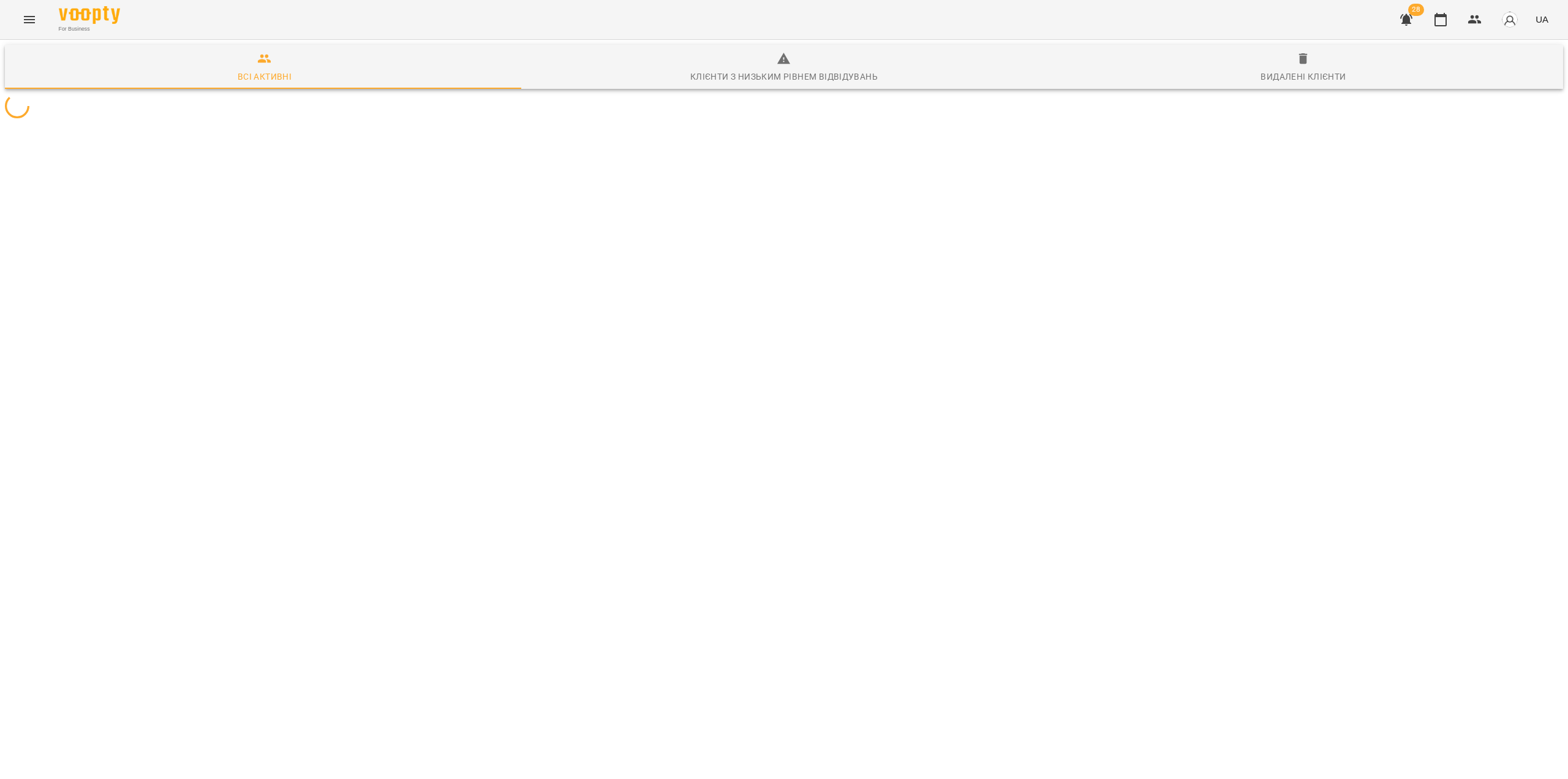
click at [26, 24] on icon "Menu" at bounding box center [29, 19] width 15 height 15
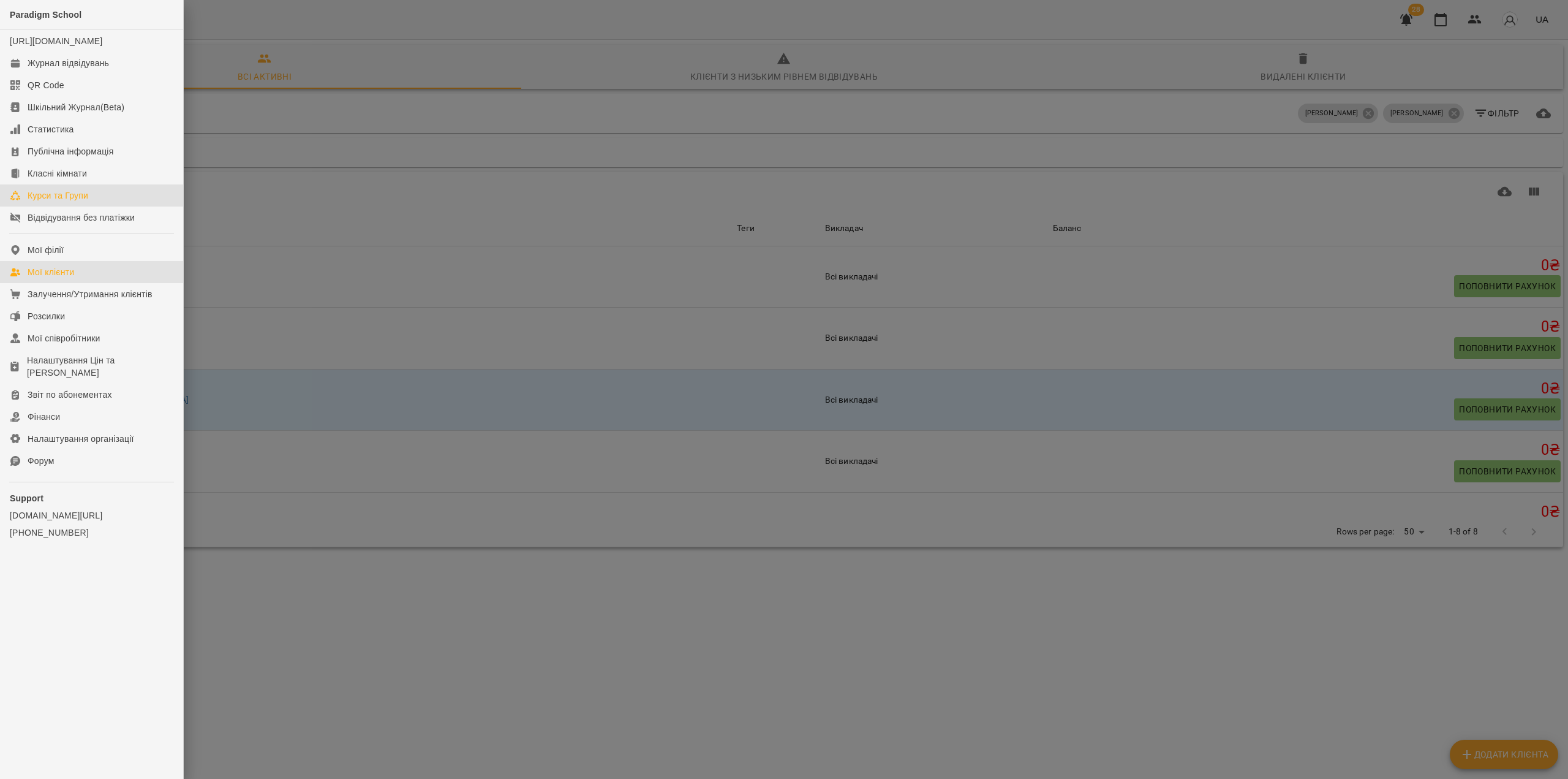
click at [69, 202] on div "Курси та Групи" at bounding box center [58, 195] width 60 height 13
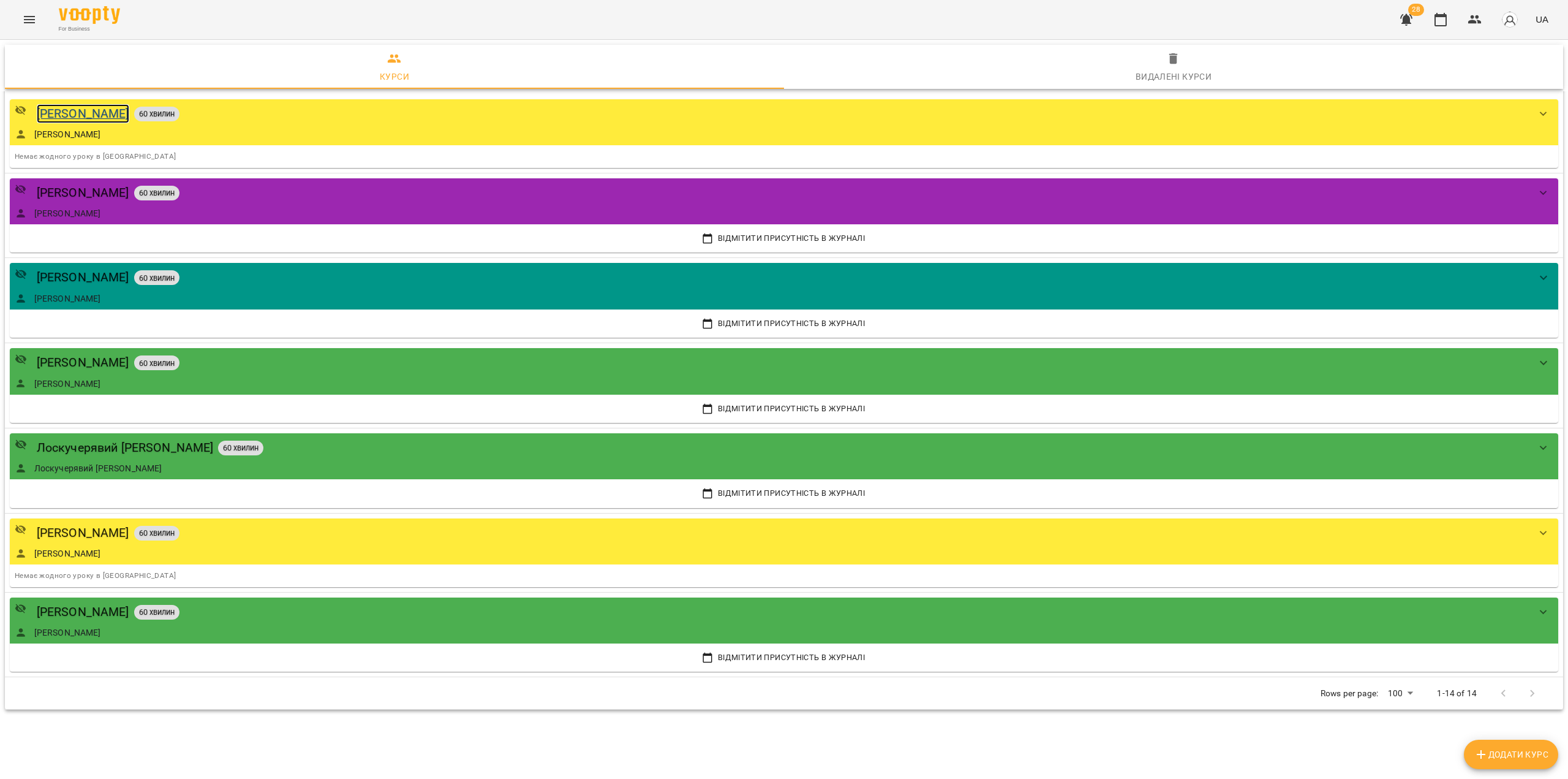
scroll to position [652, 0]
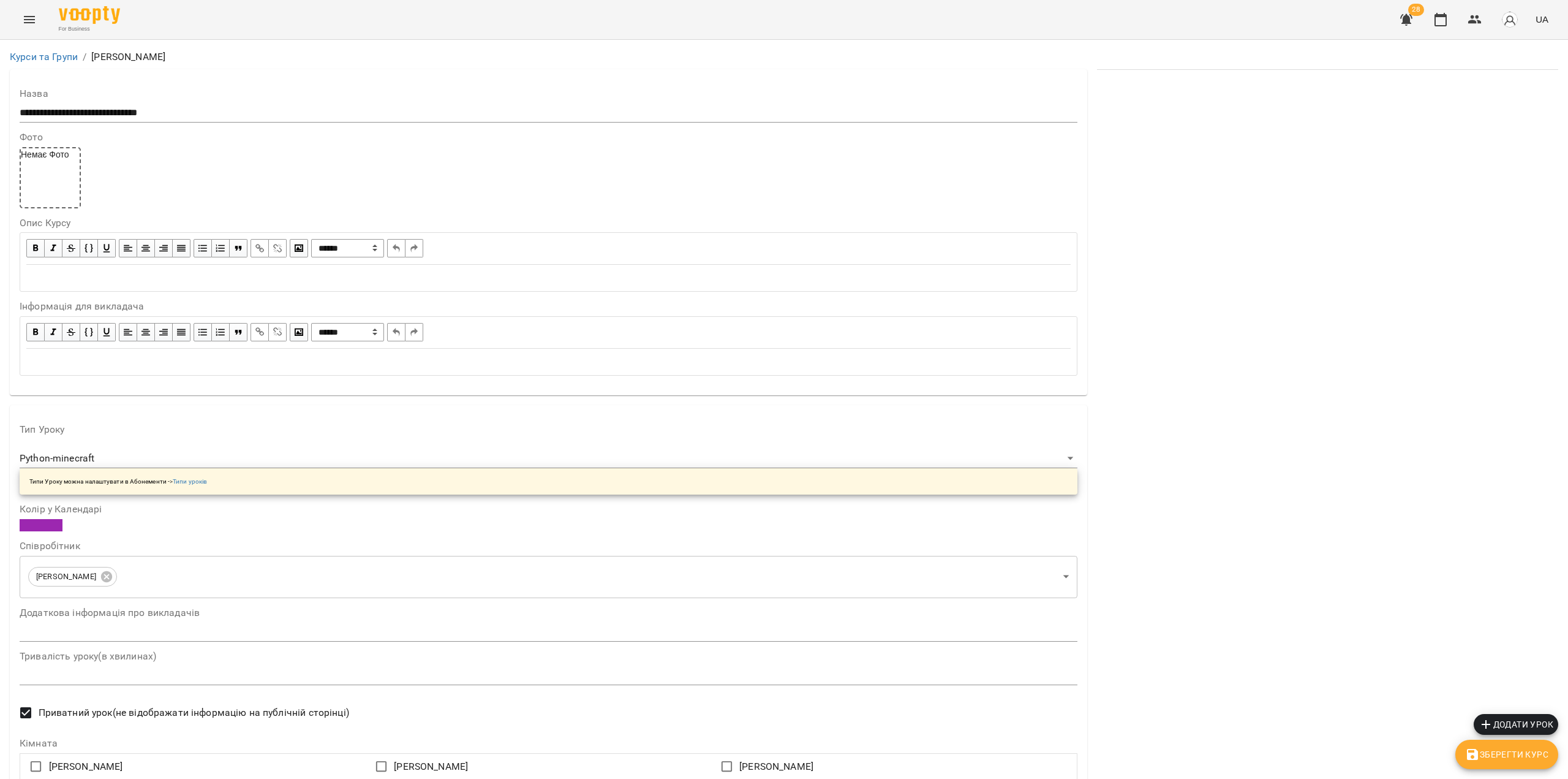
scroll to position [739, 0]
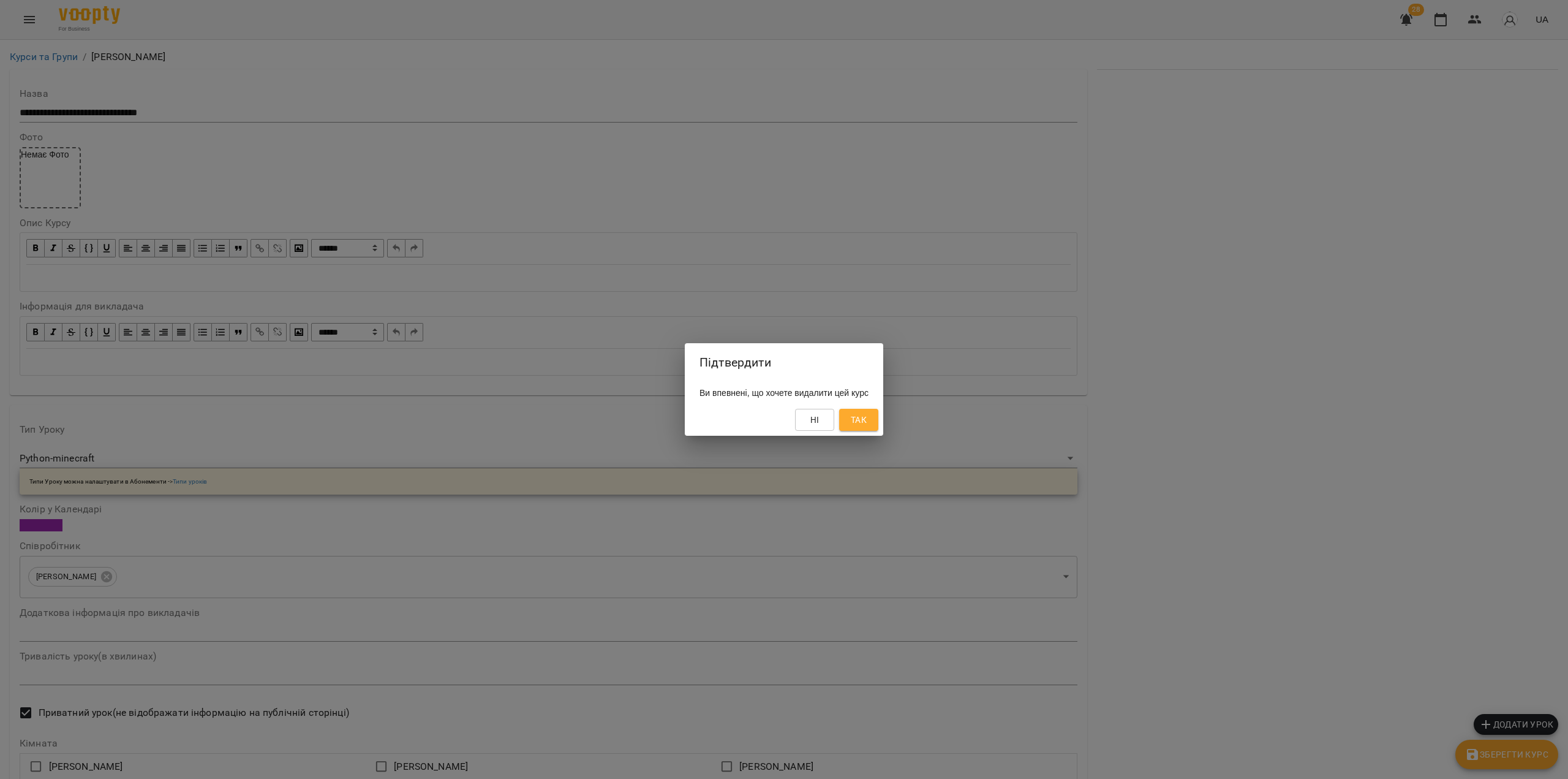
click at [865, 422] on span "Так" at bounding box center [859, 419] width 16 height 15
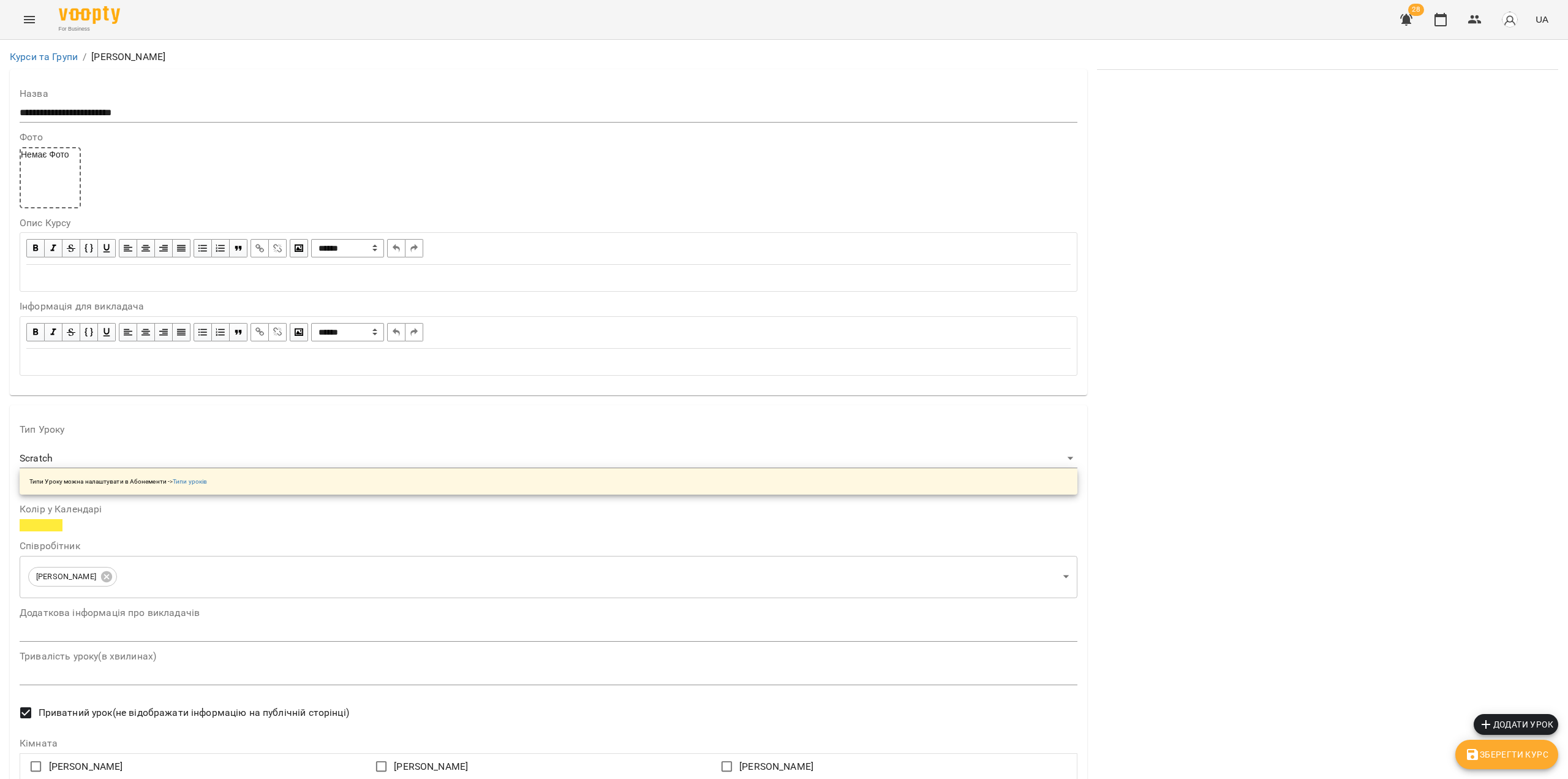
scroll to position [739, 0]
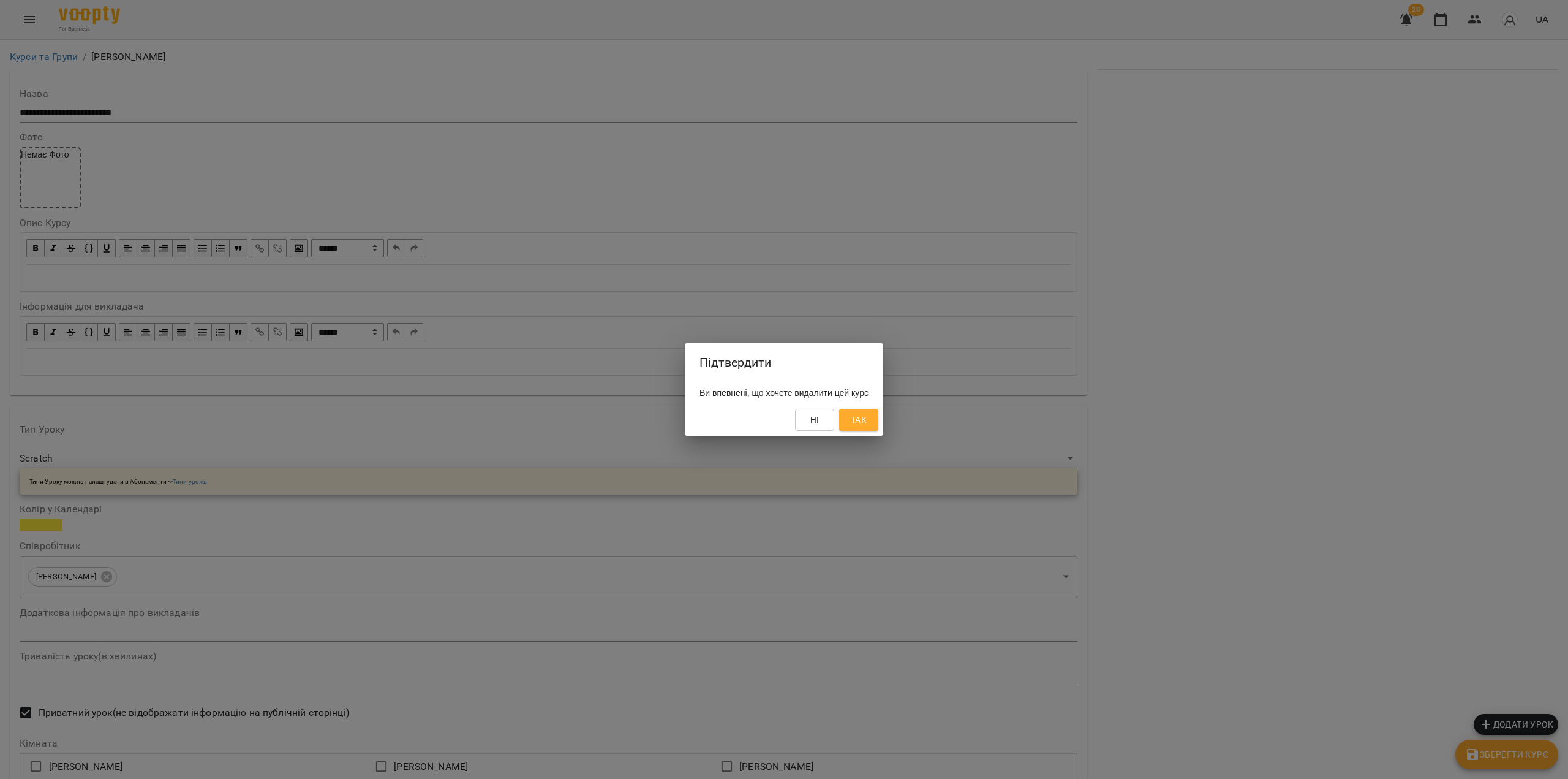
click at [867, 424] on span "Так" at bounding box center [859, 419] width 16 height 15
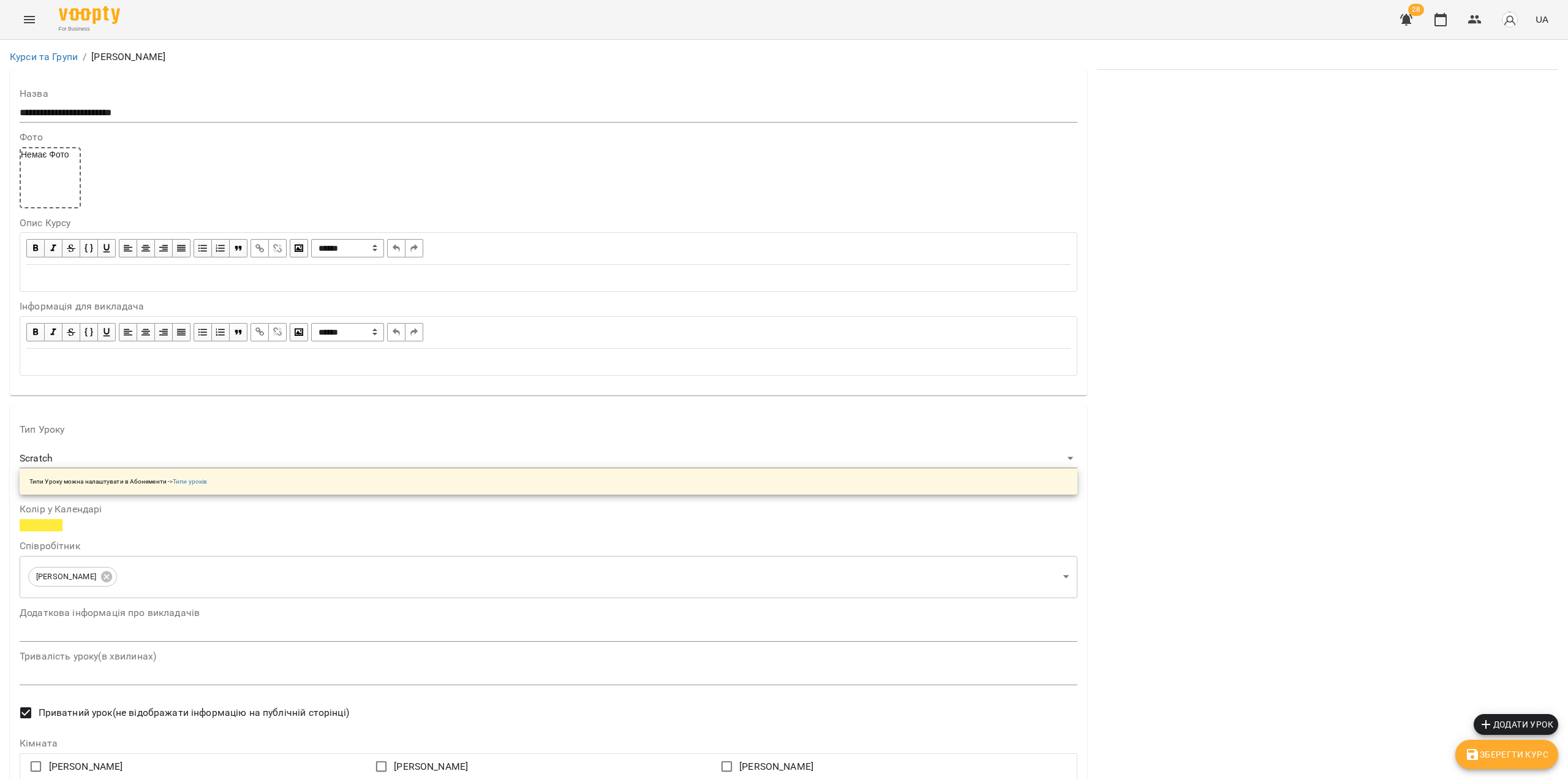
scroll to position [739, 0]
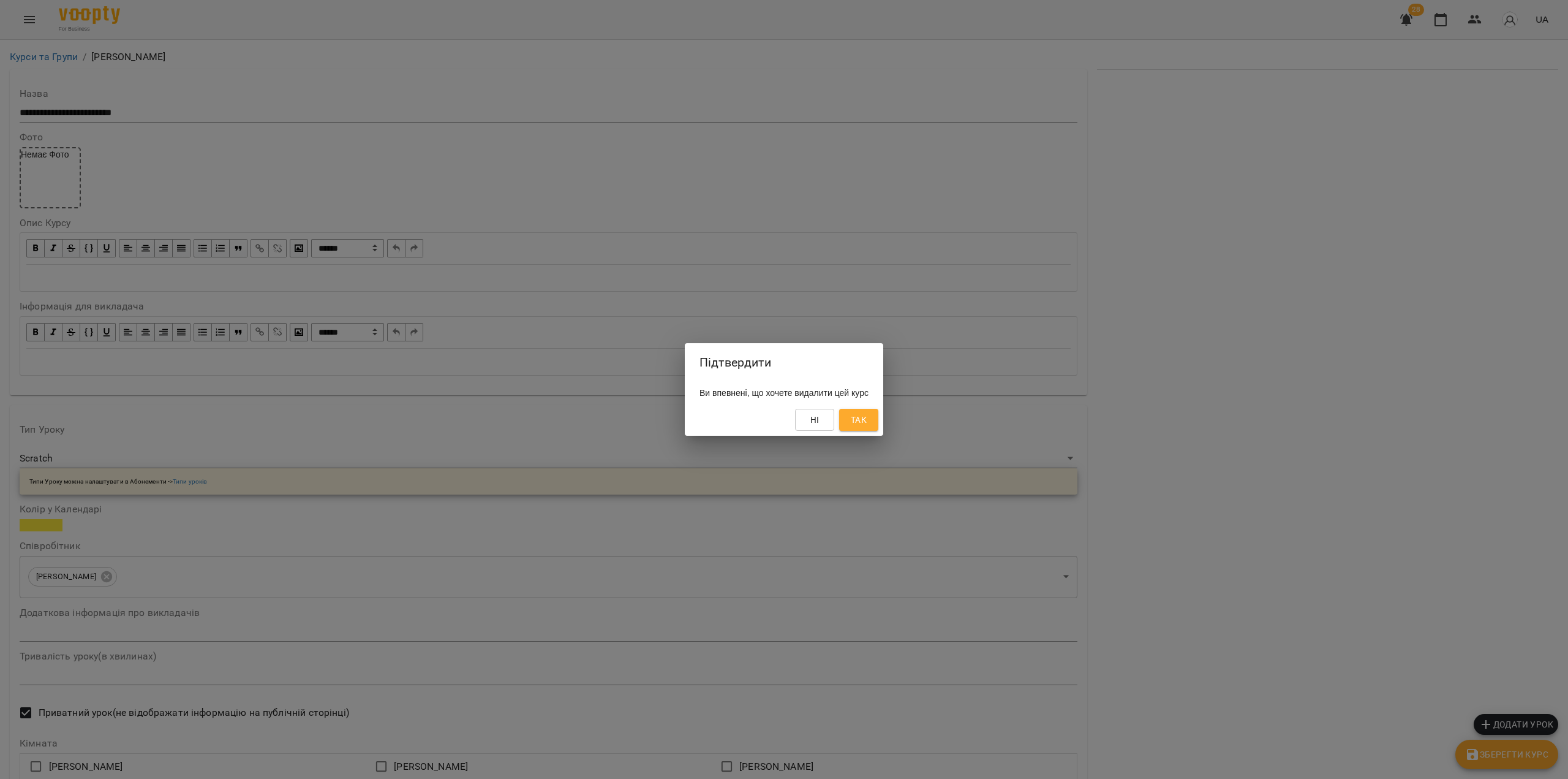
click at [867, 419] on span "Так" at bounding box center [859, 419] width 16 height 15
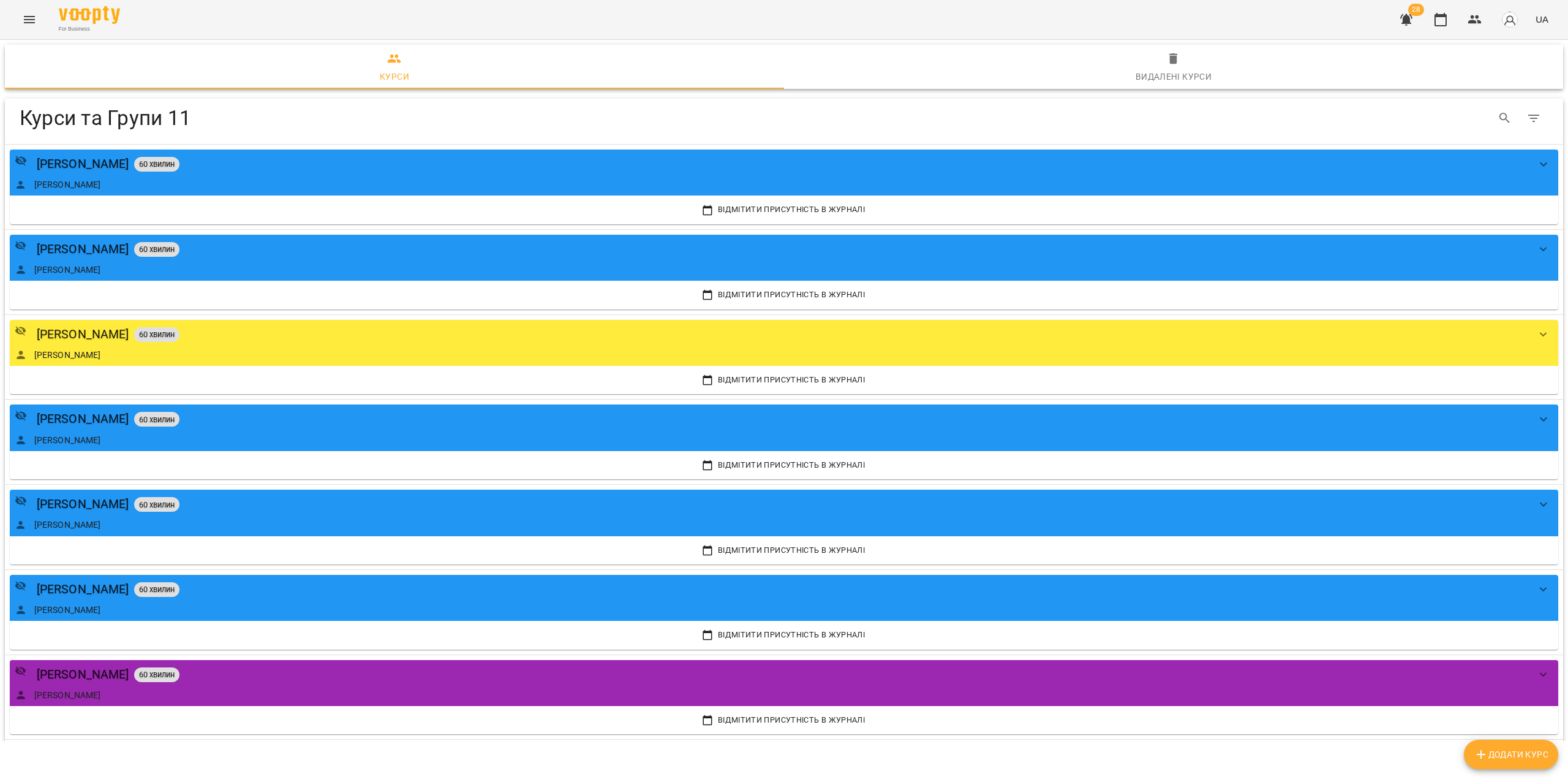
click at [30, 13] on icon "Menu" at bounding box center [29, 19] width 15 height 15
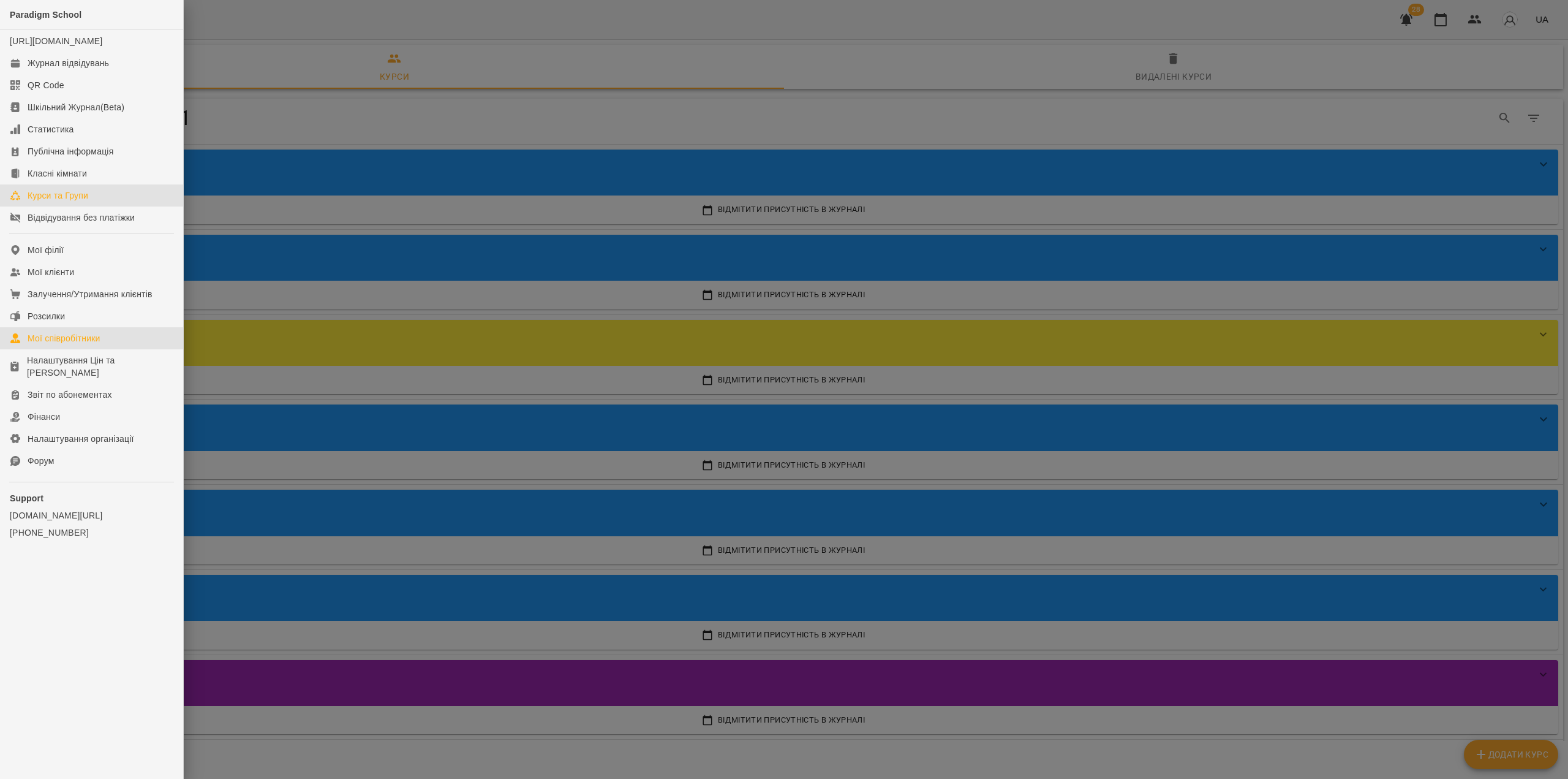
click at [77, 344] on div "Мої співробітники" at bounding box center [64, 338] width 73 height 13
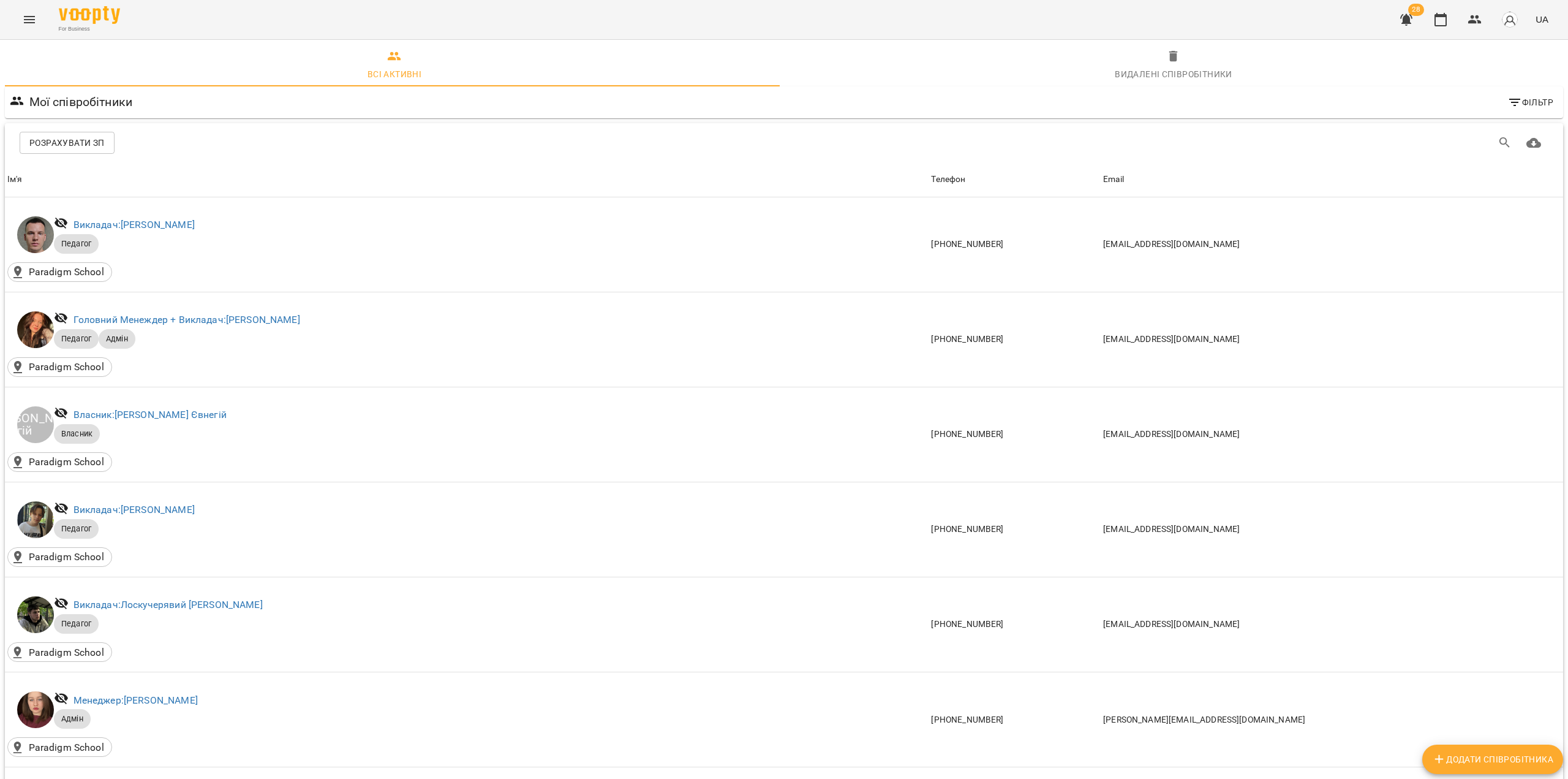
scroll to position [762, 0]
click at [29, 17] on icon "Menu" at bounding box center [29, 19] width 11 height 8
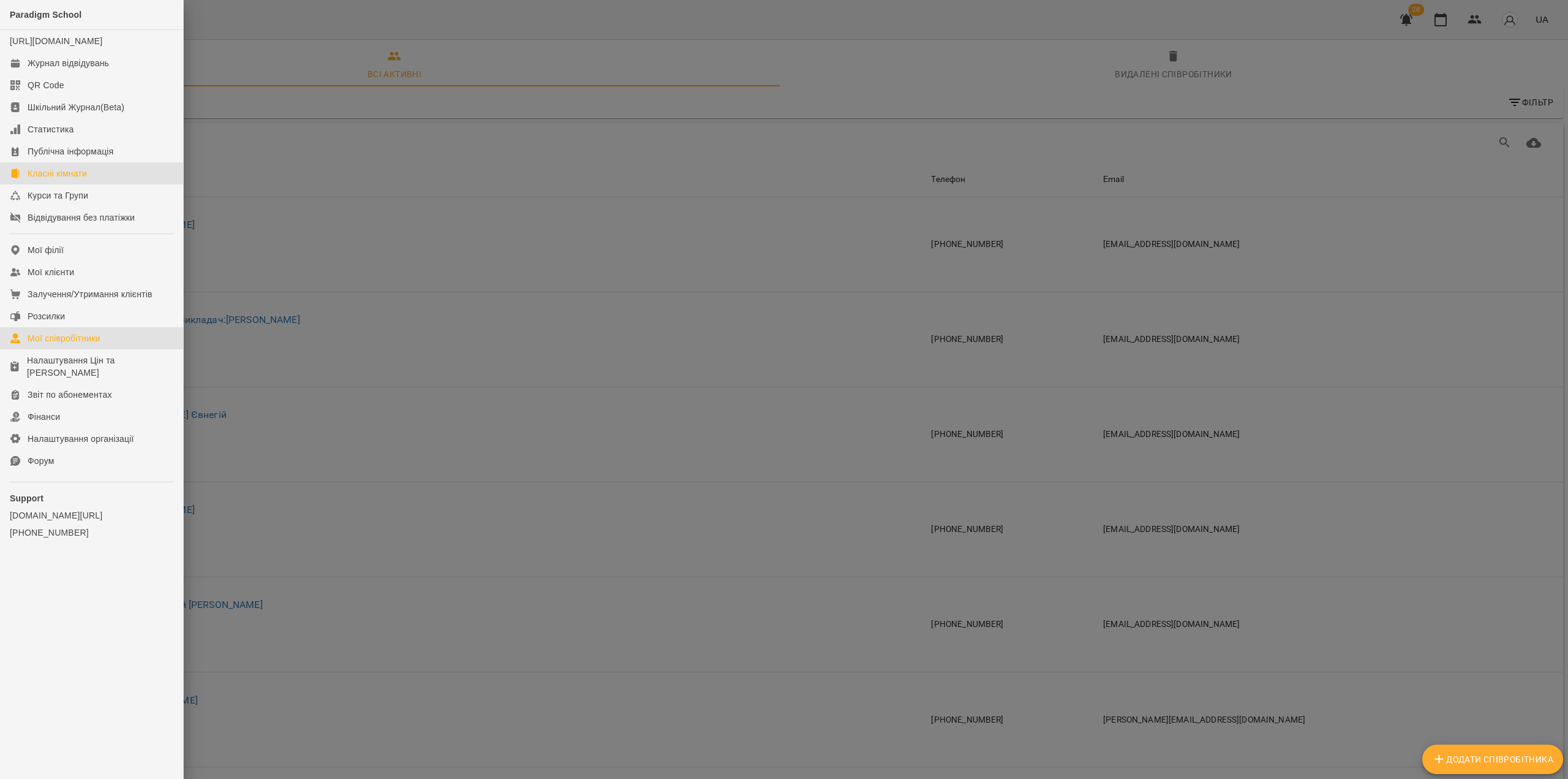
click at [80, 179] on div "Класні кімнати" at bounding box center [57, 174] width 59 height 13
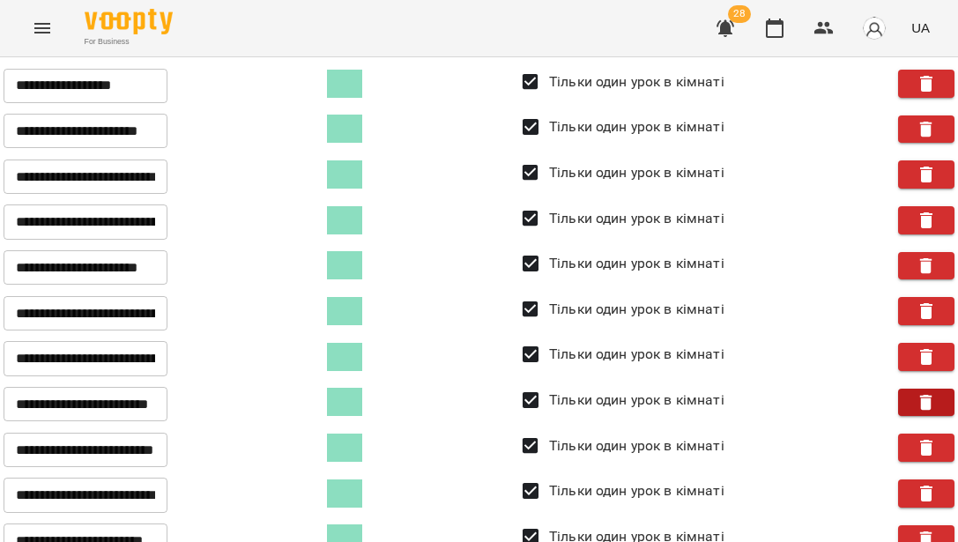
click at [907, 389] on button "button" at bounding box center [926, 403] width 56 height 28
type input "**********"
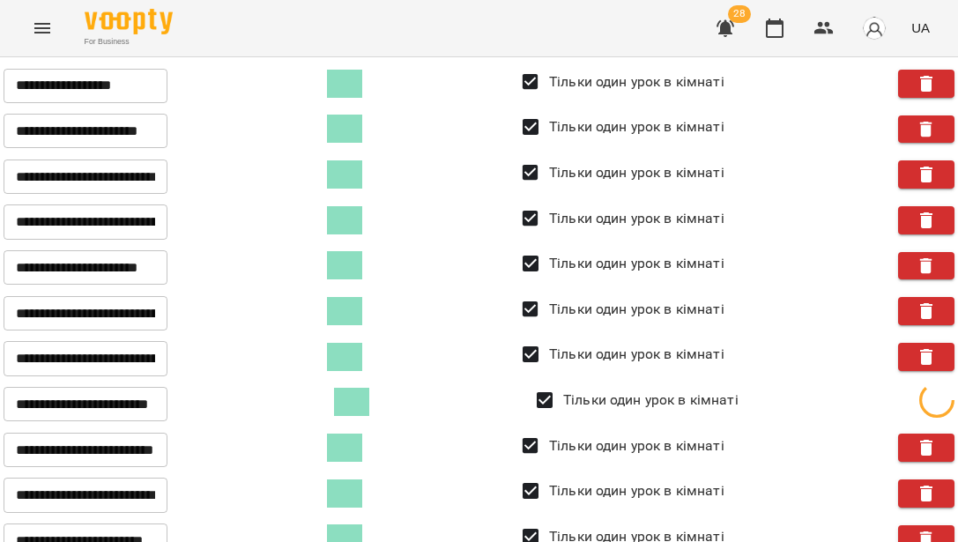
type input "**********"
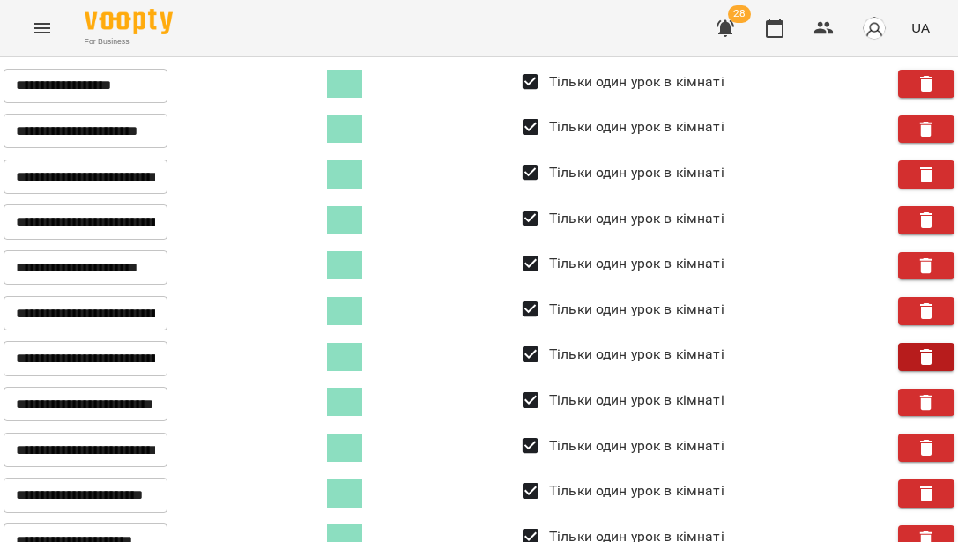
click at [920, 359] on icon "button" at bounding box center [926, 357] width 12 height 16
type input "**********"
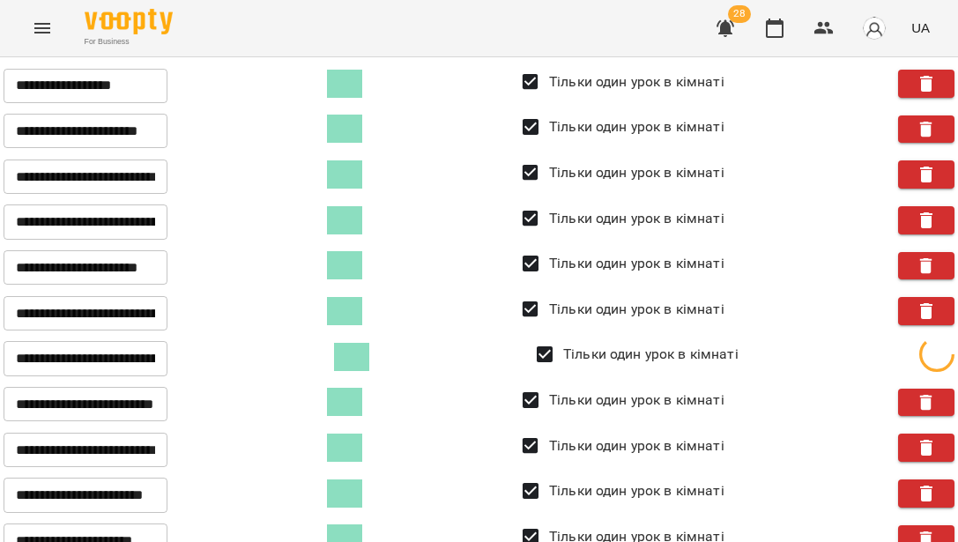
type input "**********"
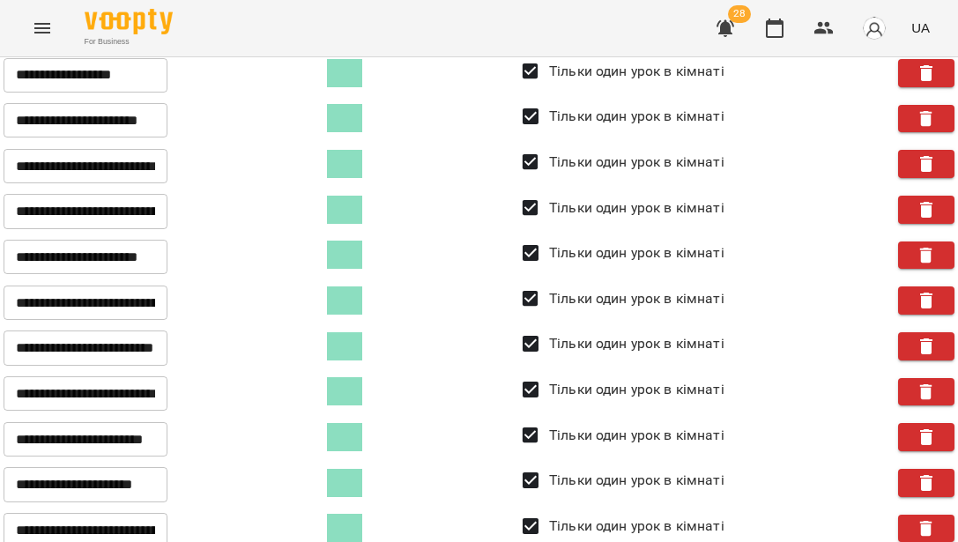
scroll to position [191, 0]
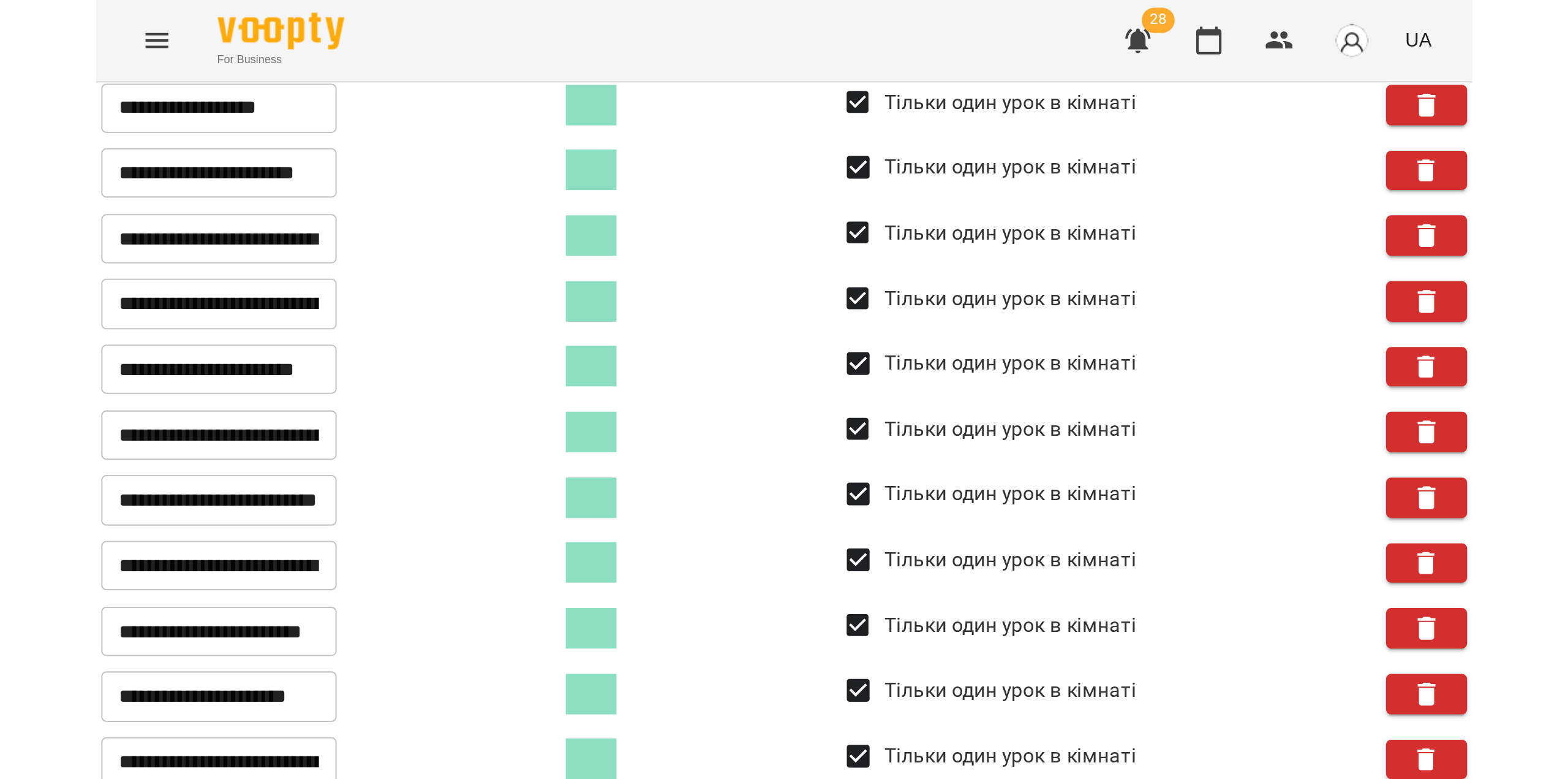
scroll to position [0, 0]
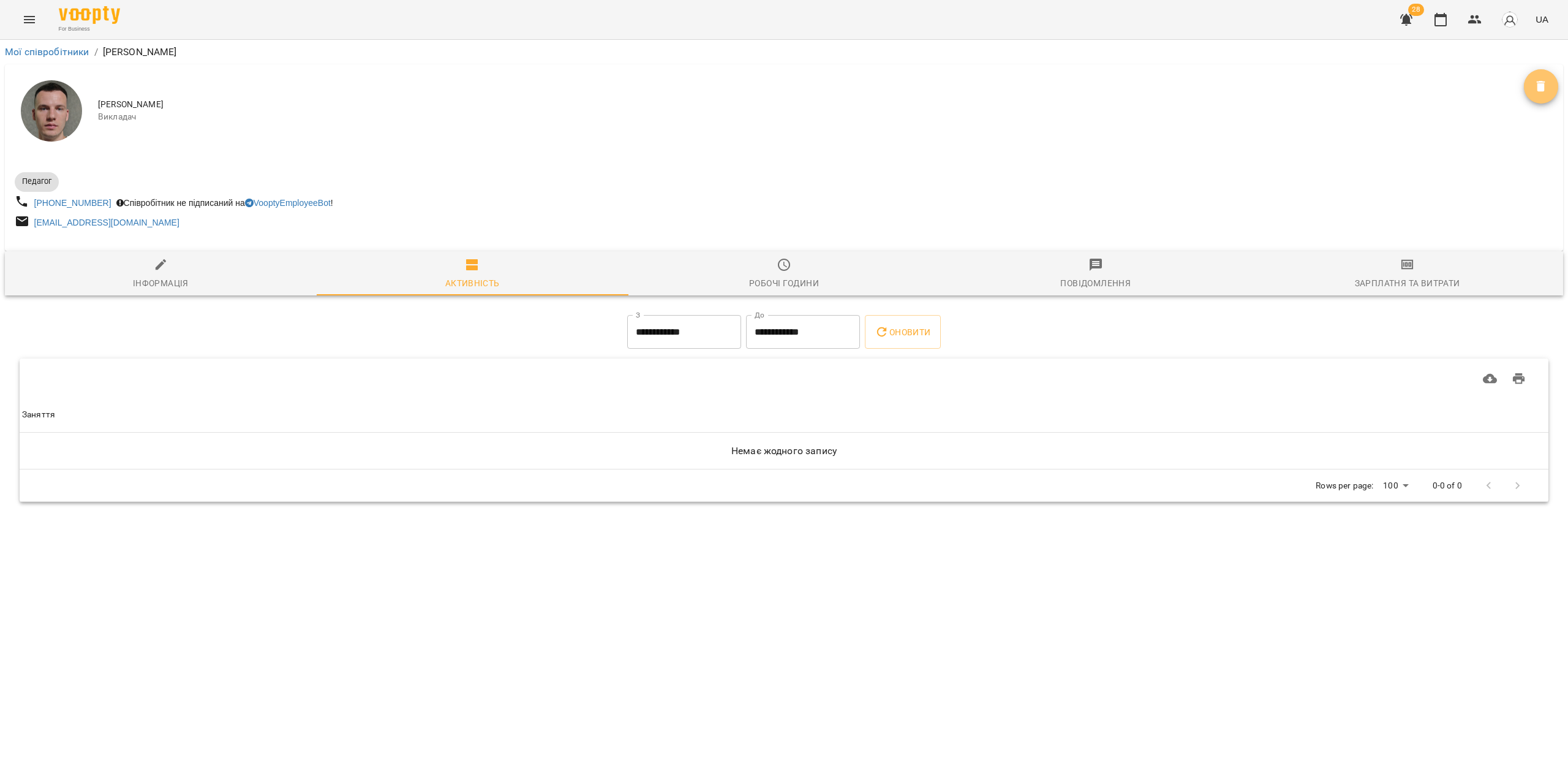
click at [1541, 84] on icon "Видалити" at bounding box center [1541, 86] width 8 height 11
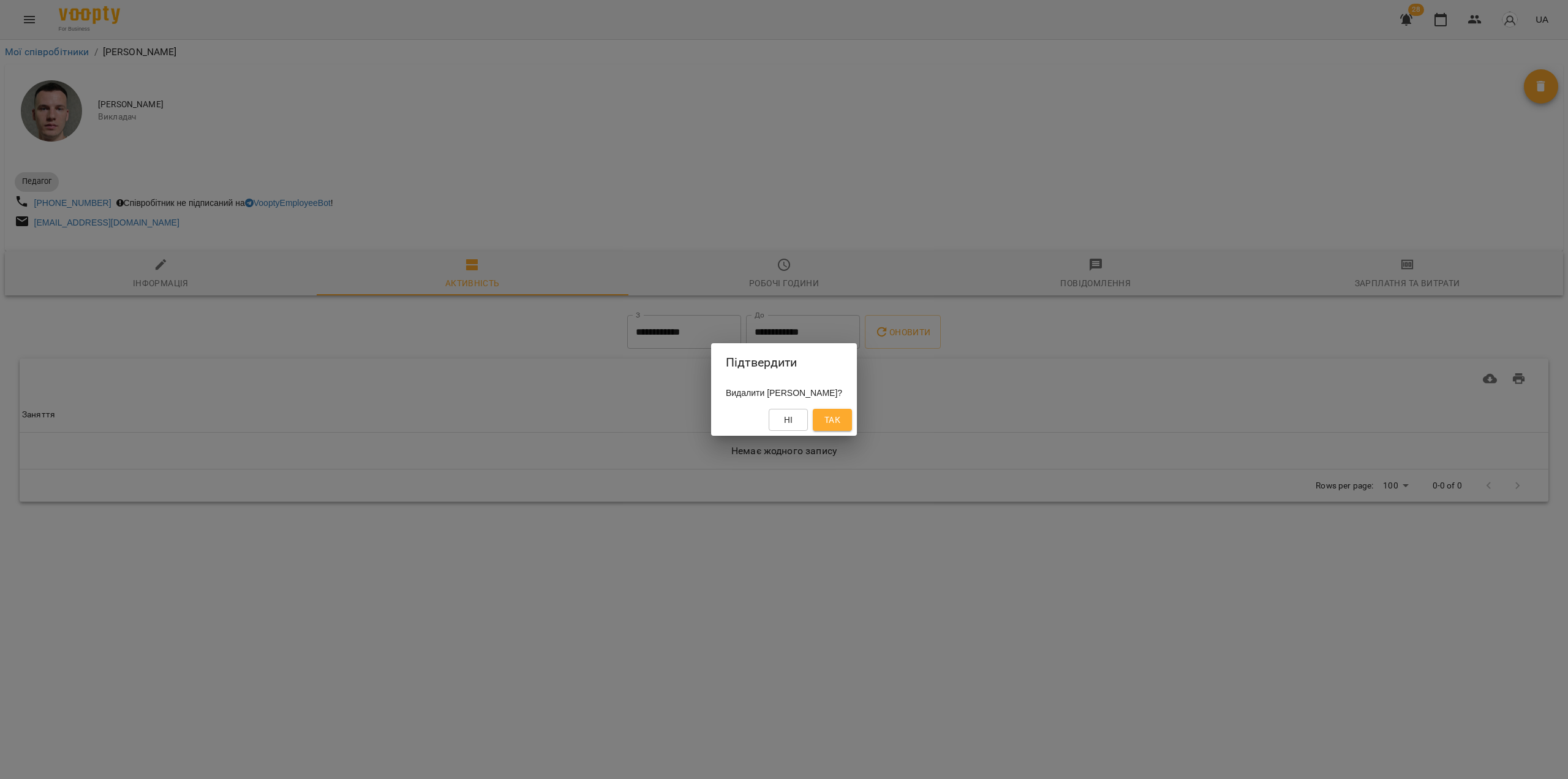
click at [857, 424] on div "Ні Так" at bounding box center [784, 420] width 146 height 32
click at [852, 423] on button "Так" at bounding box center [832, 420] width 39 height 22
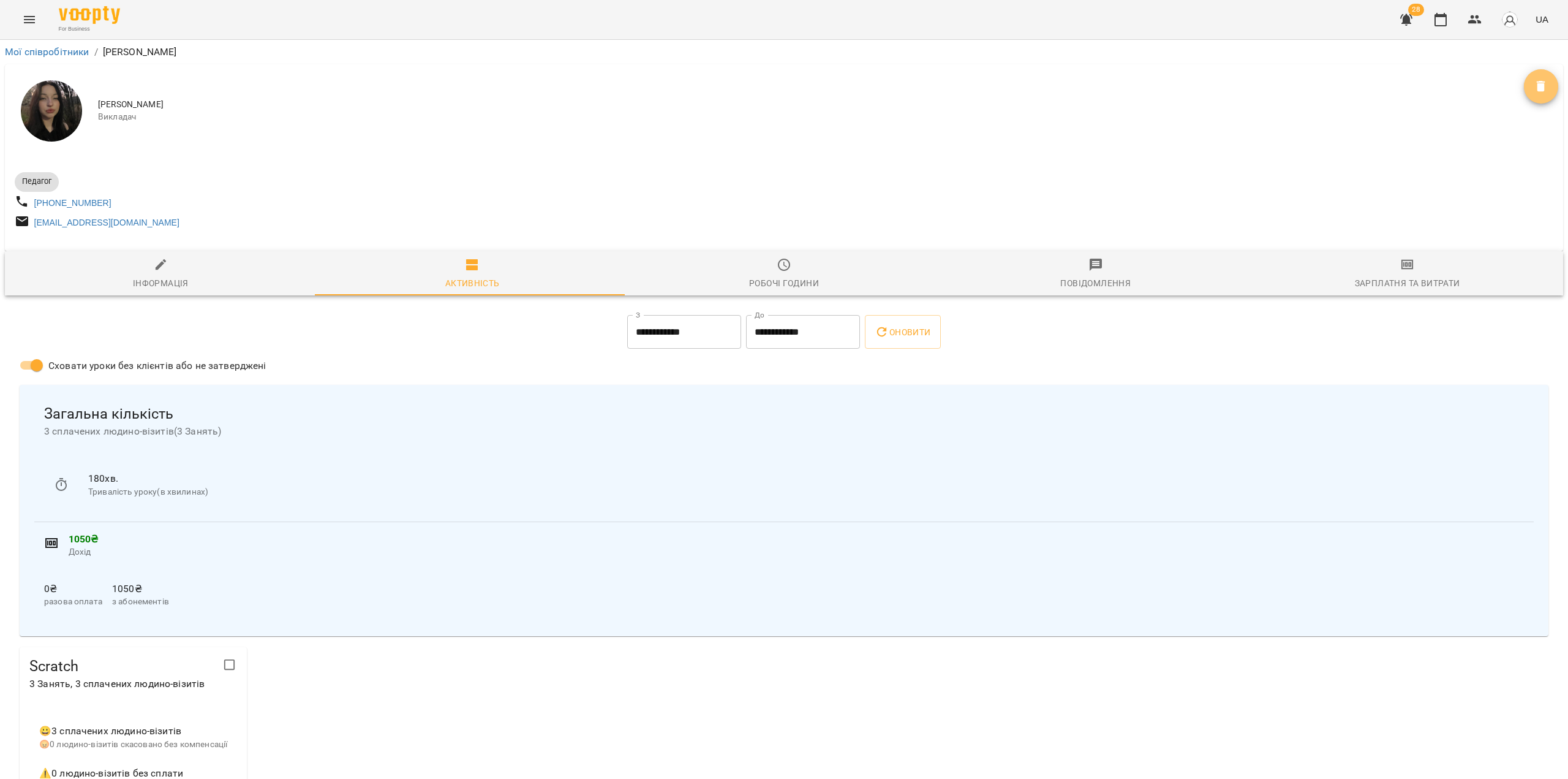
click at [1537, 84] on icon "Видалити" at bounding box center [1541, 86] width 8 height 11
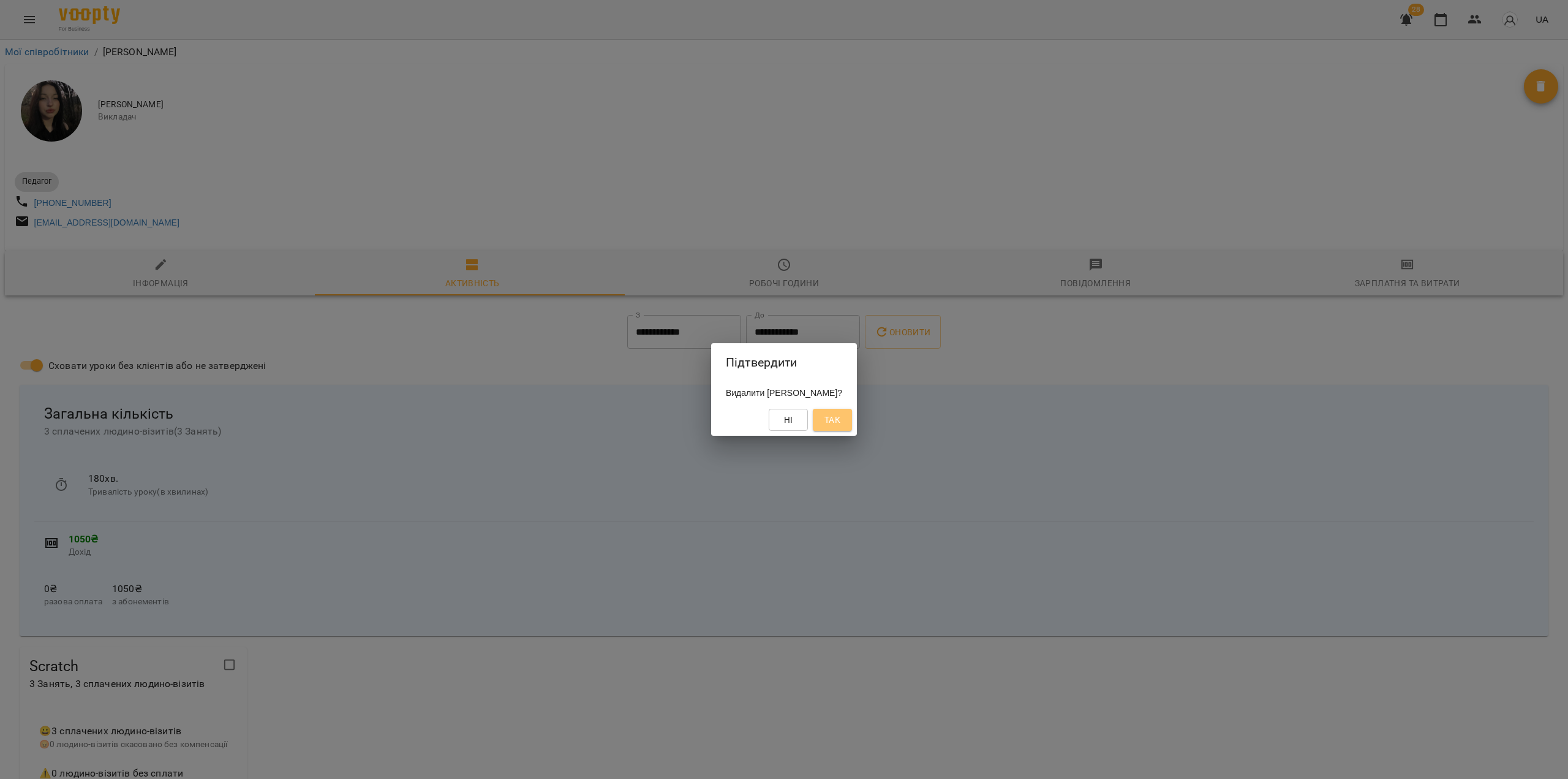
click at [842, 423] on span "Так" at bounding box center [832, 419] width 19 height 15
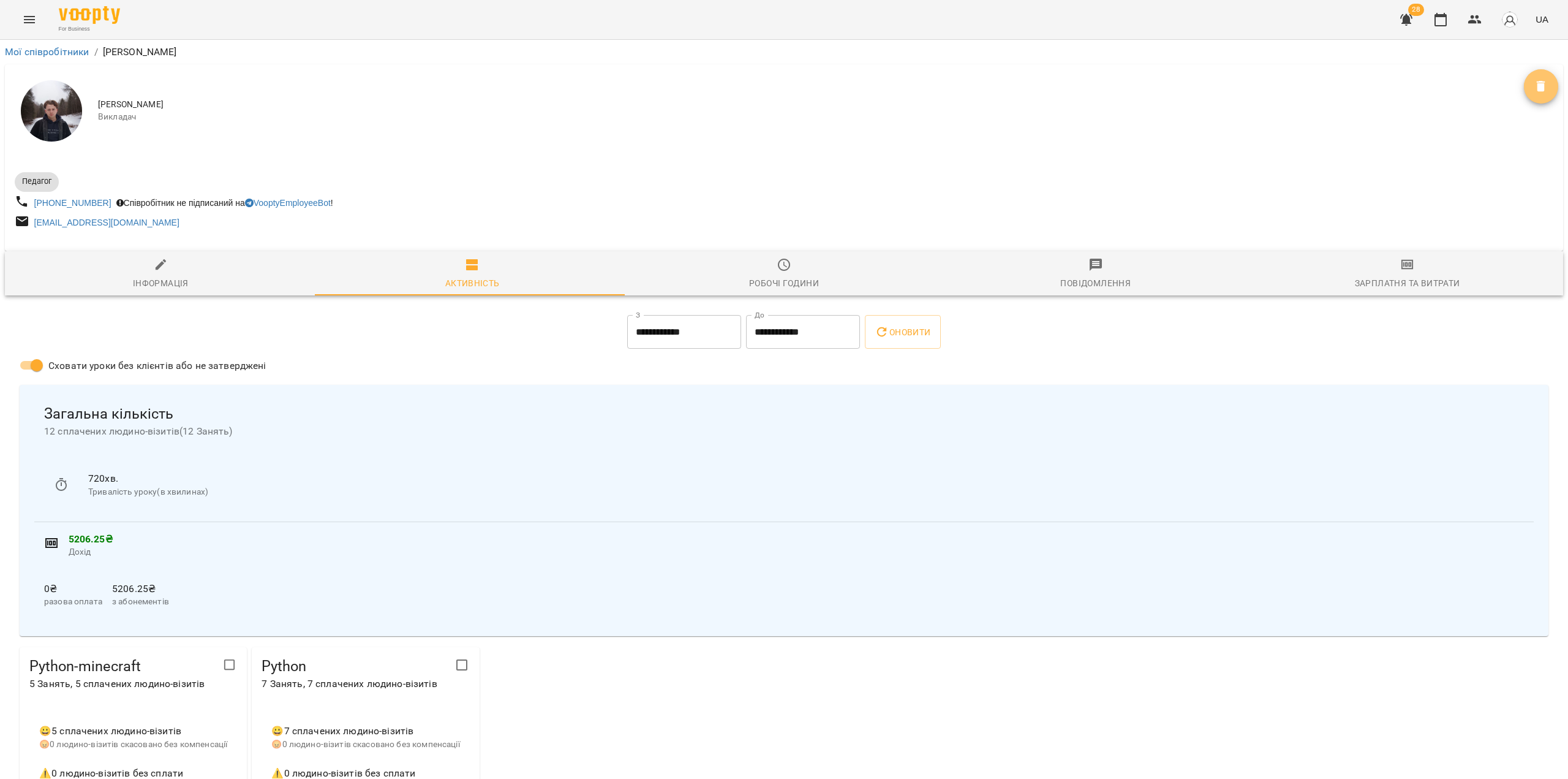
click at [1524, 85] on span "Видалити" at bounding box center [1541, 86] width 34 height 15
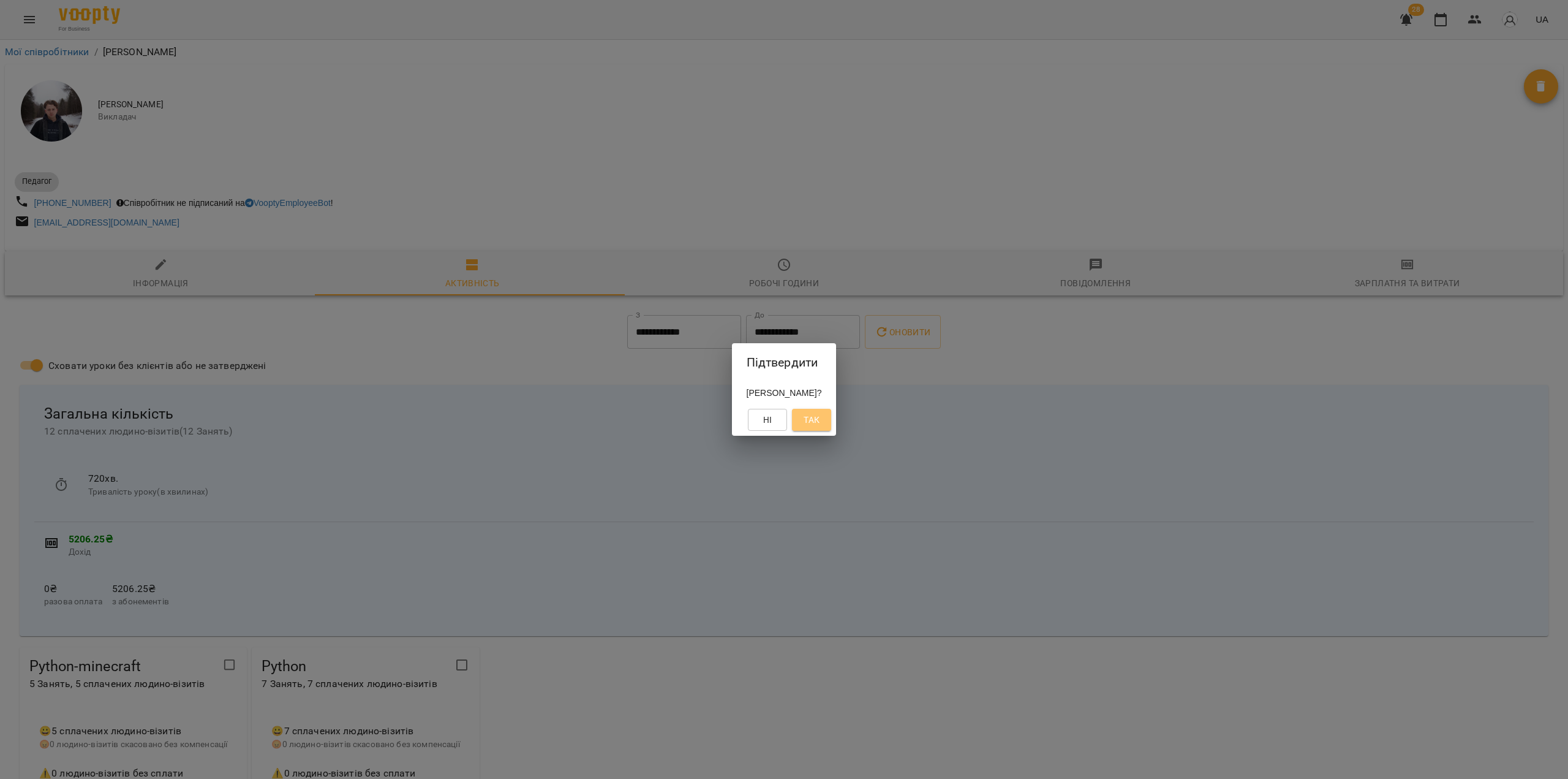
click at [820, 419] on span "Так" at bounding box center [811, 419] width 16 height 15
